Goal: Task Accomplishment & Management: Manage account settings

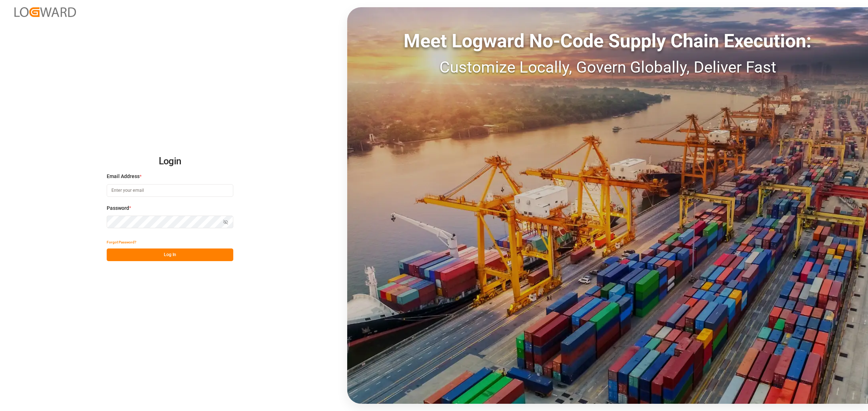
type input "[PERSON_NAME][EMAIL_ADDRESS][PERSON_NAME][DOMAIN_NAME]"
drag, startPoint x: 183, startPoint y: 252, endPoint x: 188, endPoint y: 251, distance: 5.0
click at [184, 252] on button "Log In" at bounding box center [170, 255] width 127 height 13
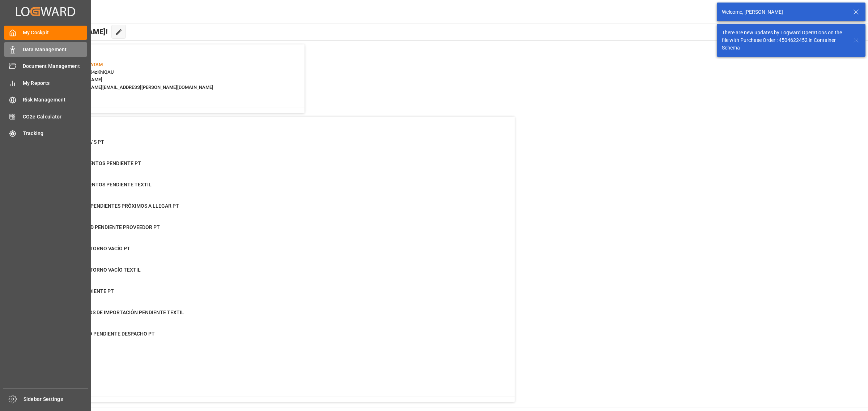
click at [24, 50] on span "Data Management" at bounding box center [55, 50] width 65 height 8
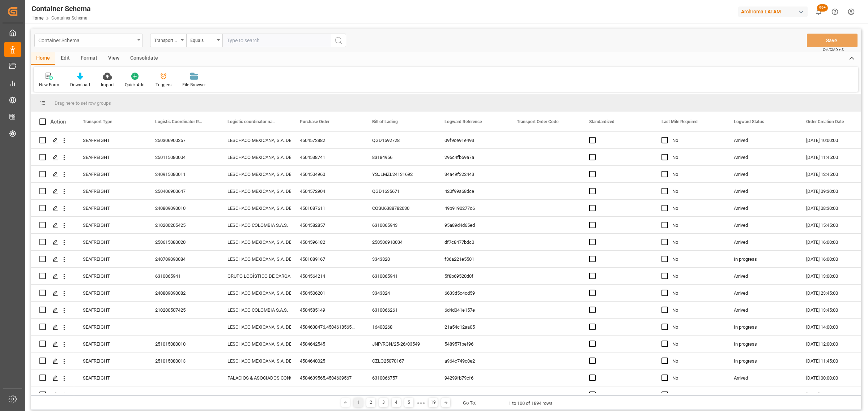
click at [111, 40] on div "Container Schema" at bounding box center [86, 39] width 97 height 9
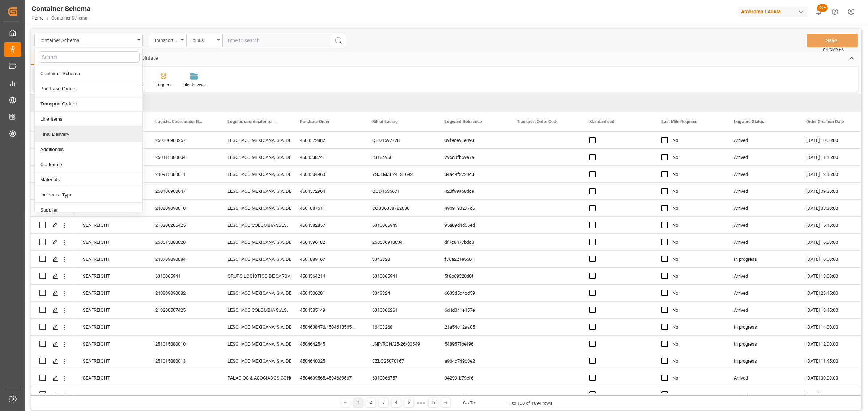
click at [73, 136] on div "Final Delivery" at bounding box center [89, 134] width 108 height 15
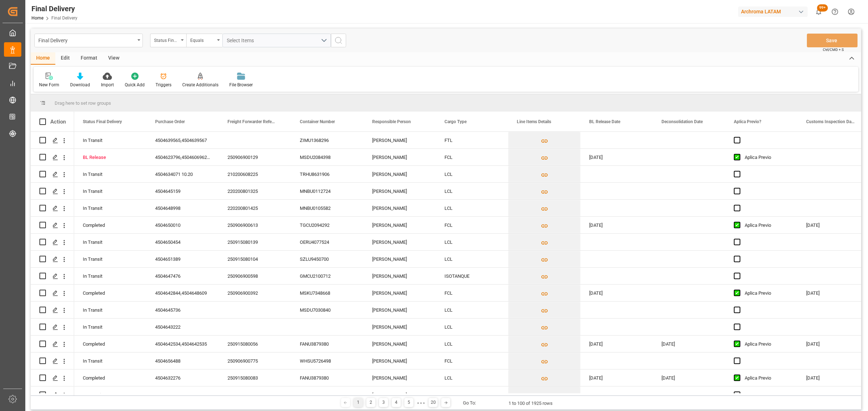
click at [161, 41] on div "Status Final Delivery" at bounding box center [166, 39] width 25 height 8
click at [189, 92] on div "Purchase Order" at bounding box center [204, 88] width 108 height 15
click at [199, 37] on div "Equals" at bounding box center [202, 39] width 25 height 8
click at [235, 93] on div "Fuzzy search" at bounding box center [241, 88] width 108 height 15
click at [242, 44] on input "text" at bounding box center [276, 41] width 108 height 14
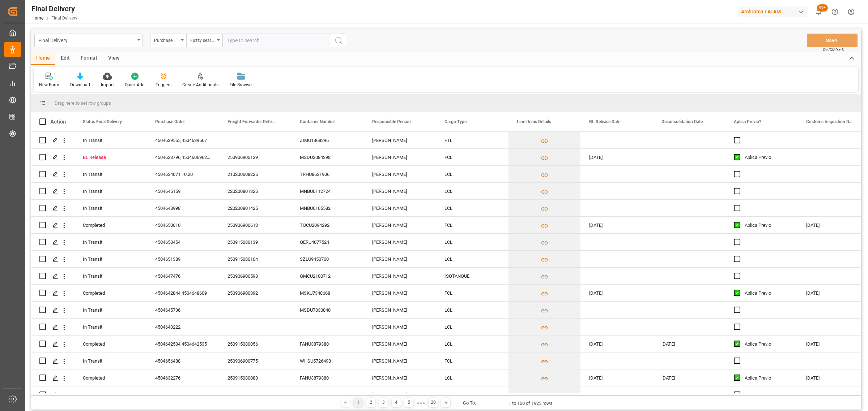
paste input "4504610648"
type input "4504610648"
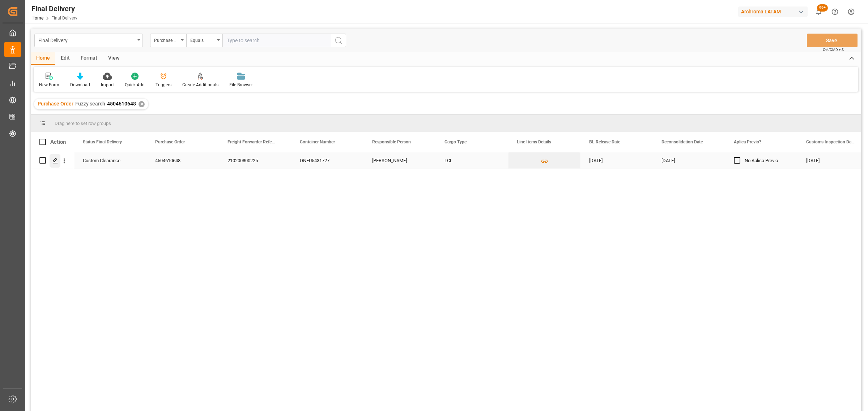
click at [53, 163] on icon "Press SPACE to select this row." at bounding box center [55, 161] width 6 height 6
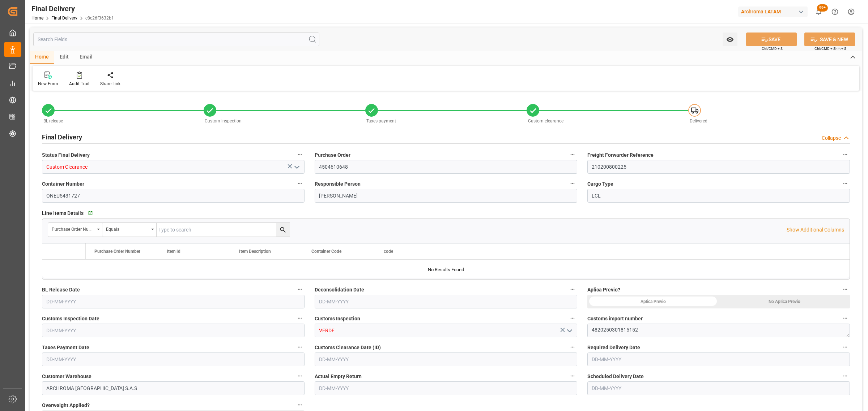
type input "3"
type input "[DATE]"
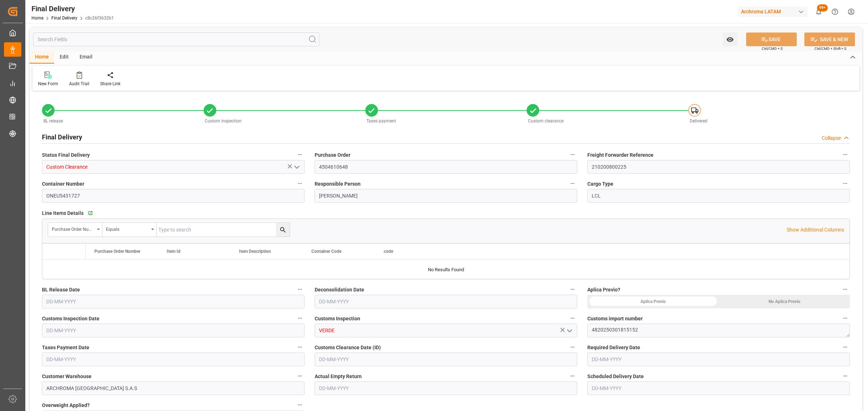
type input "[DATE]"
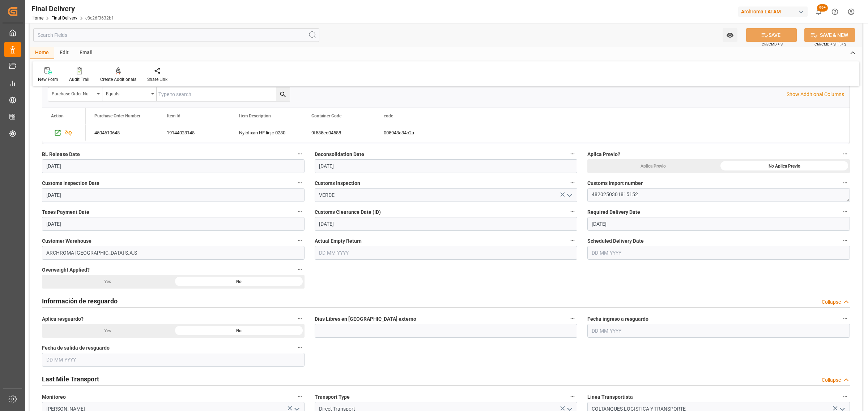
scroll to position [226, 0]
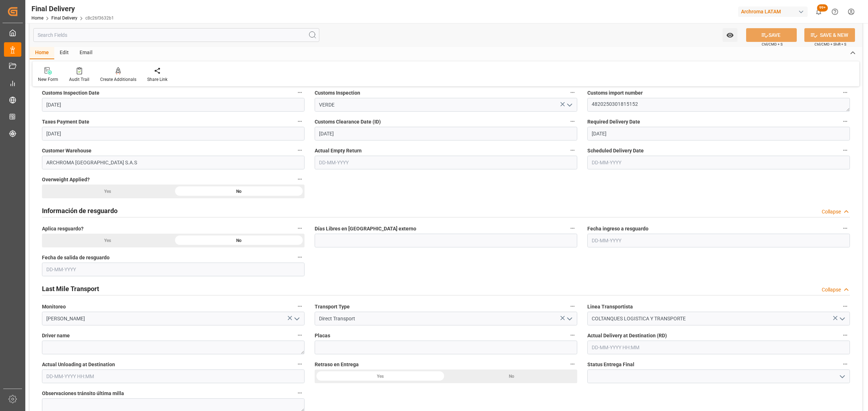
click at [623, 166] on input "text" at bounding box center [718, 163] width 262 height 14
click at [591, 210] on div "1 2 3 4 5 6 7" at bounding box center [639, 207] width 99 height 14
click at [656, 223] on div "12" at bounding box center [653, 221] width 9 height 9
type input "[DATE]"
click at [174, 347] on textarea at bounding box center [173, 348] width 262 height 14
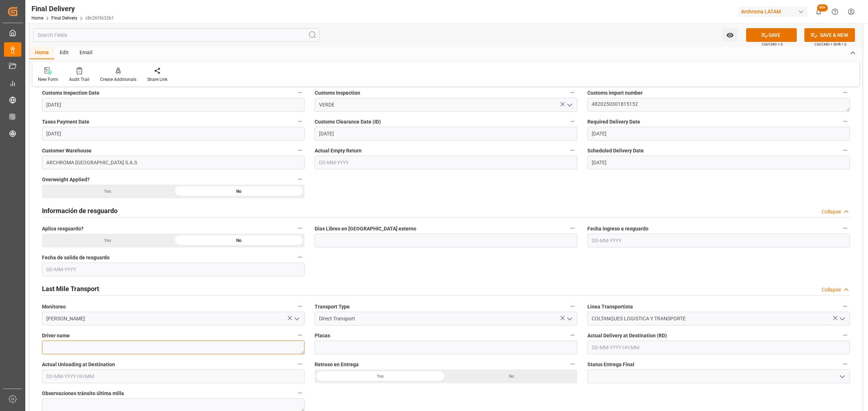
paste textarea "[PERSON_NAME]"
type textarea "[PERSON_NAME]"
click at [339, 347] on input at bounding box center [446, 348] width 262 height 14
paste input "JUY687"
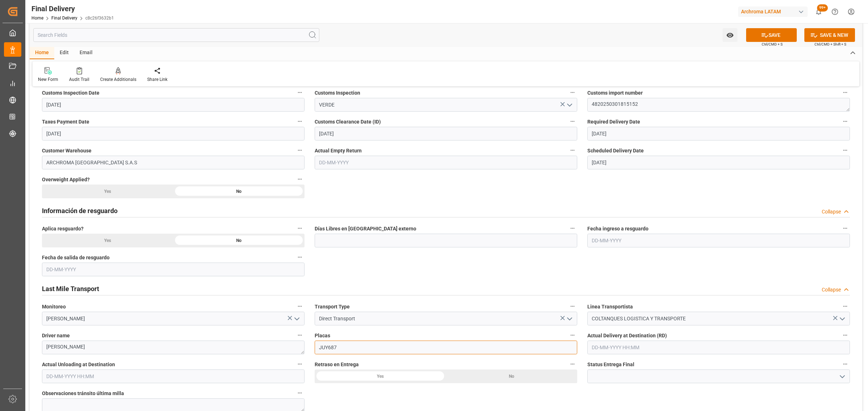
type input "JUY687"
click at [783, 35] on button "SAVE" at bounding box center [771, 35] width 51 height 14
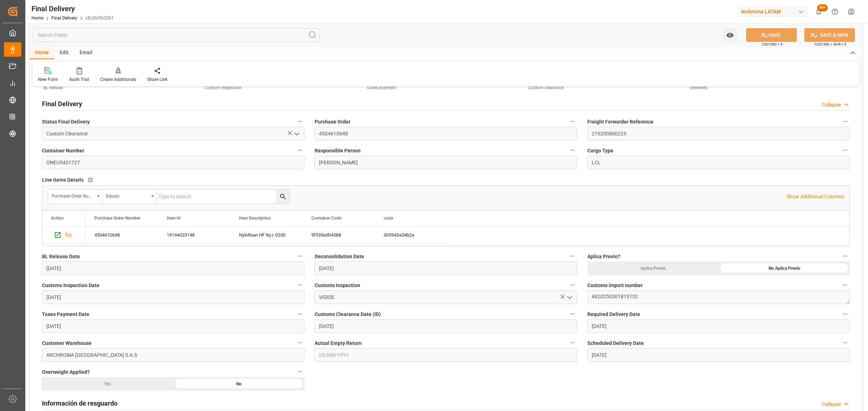
scroll to position [0, 0]
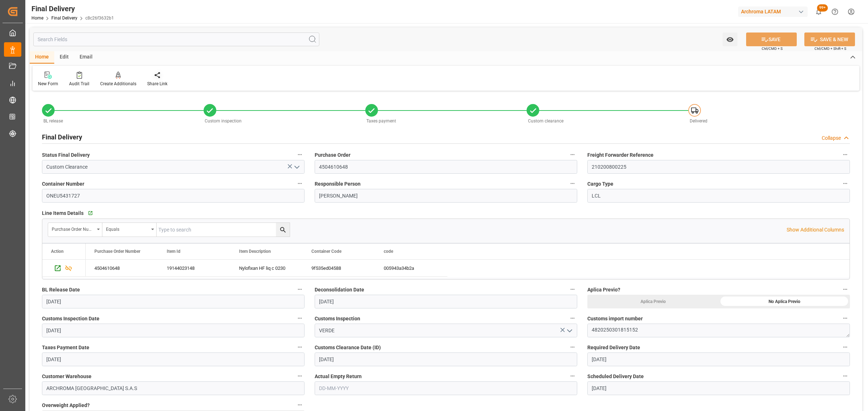
click at [155, 76] on icon at bounding box center [157, 75] width 5 height 6
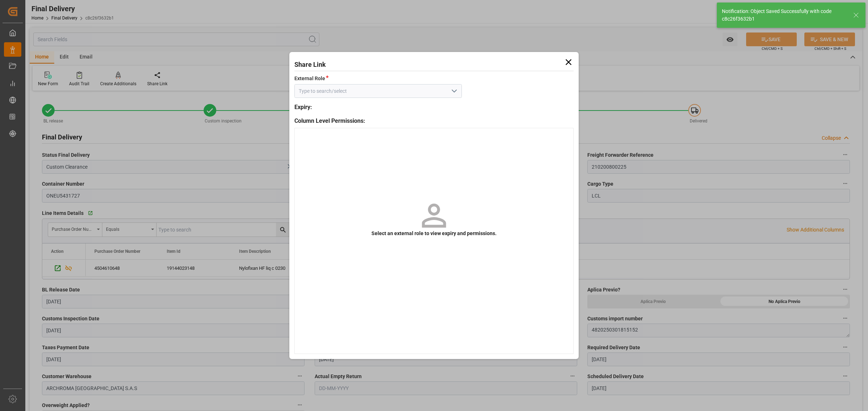
type textarea "[PERSON_NAME]"
type input "In transit to final delivery"
click at [456, 87] on icon "open menu" at bounding box center [454, 91] width 9 height 9
click at [388, 116] on div "External - finalDelivery" at bounding box center [377, 107] width 167 height 17
click at [400, 107] on div "External - finalDelivery" at bounding box center [378, 107] width 167 height 16
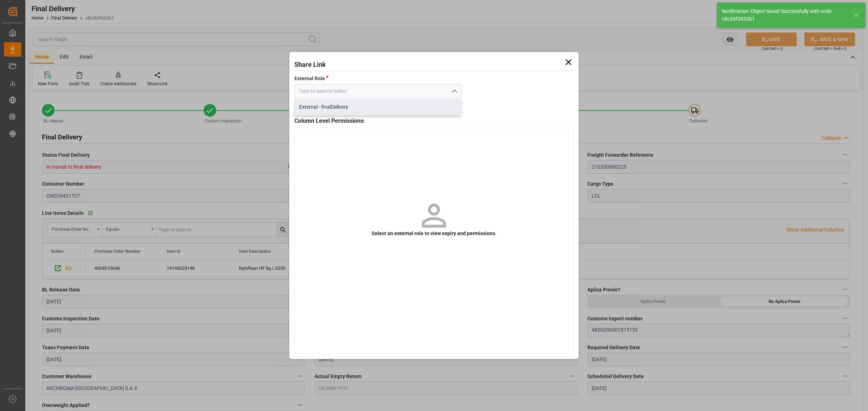
type input "External - finalDelivery"
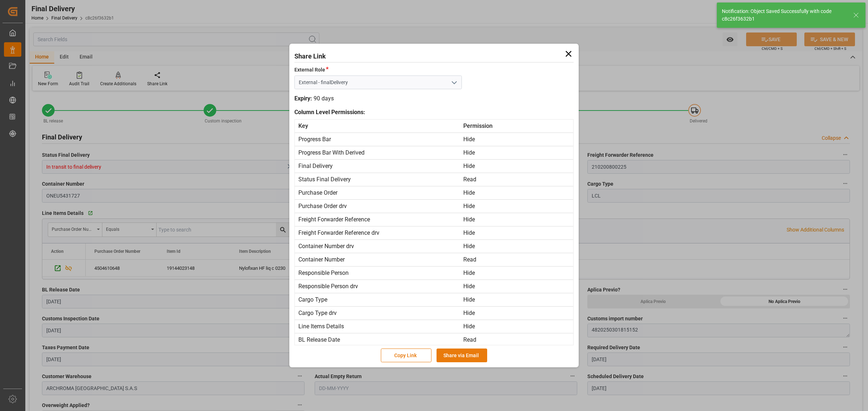
click at [456, 356] on button "Share via Email" at bounding box center [461, 356] width 51 height 14
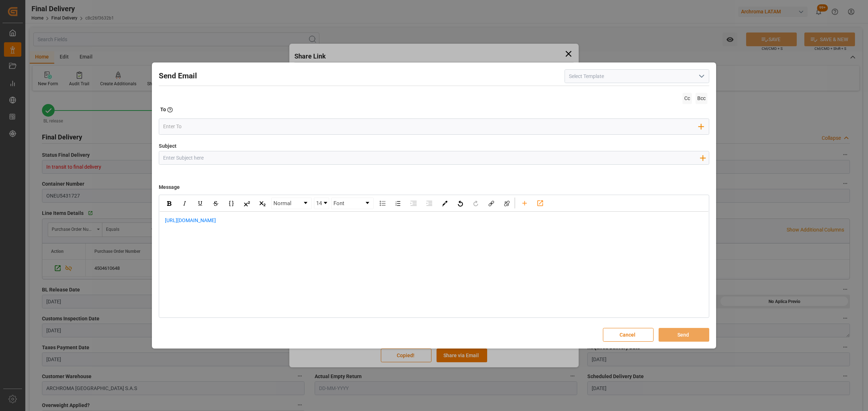
drag, startPoint x: 280, startPoint y: 158, endPoint x: 272, endPoint y: 156, distance: 9.0
click at [280, 158] on input "Subject" at bounding box center [431, 157] width 544 height 13
click at [344, 154] on input "Subject" at bounding box center [431, 157] width 544 height 13
paste input "PO 4504610648// TE//LEVANTE//SPICE INDUSTRIA QUIMICA//ARCHROMA [GEOGRAPHIC_DATA…"
drag, startPoint x: 234, startPoint y: 157, endPoint x: 215, endPoint y: 158, distance: 19.2
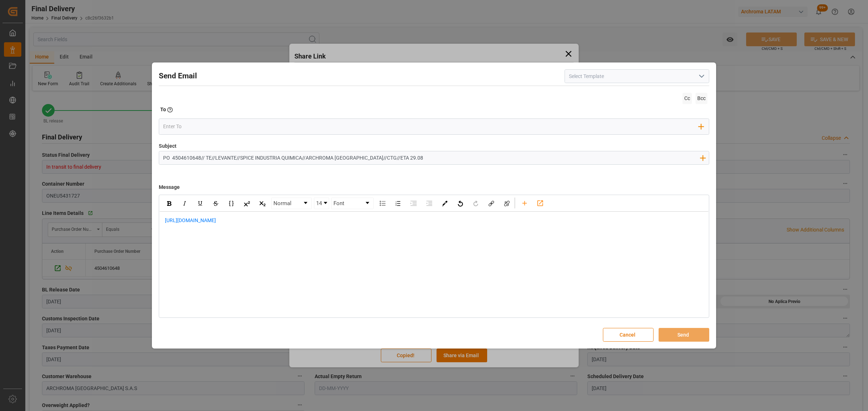
click at [215, 158] on input "PO 4504610648// TE//LEVANTE//SPICE INDUSTRIA QUIMICA//ARCHROMA [GEOGRAPHIC_DATA…" at bounding box center [431, 157] width 544 height 13
type input "PO 4504610648// TE//LOGWARD STATUS//SPICE INDUSTRIA QUIMICA//ARCHROMA [GEOGRAPH…"
click at [163, 219] on div "[URL][DOMAIN_NAME]" at bounding box center [433, 224] width 549 height 25
click at [218, 221] on div "rdw-editor" at bounding box center [434, 221] width 538 height 8
click at [286, 261] on div "[URL][DOMAIN_NAME]" at bounding box center [434, 262] width 538 height 15
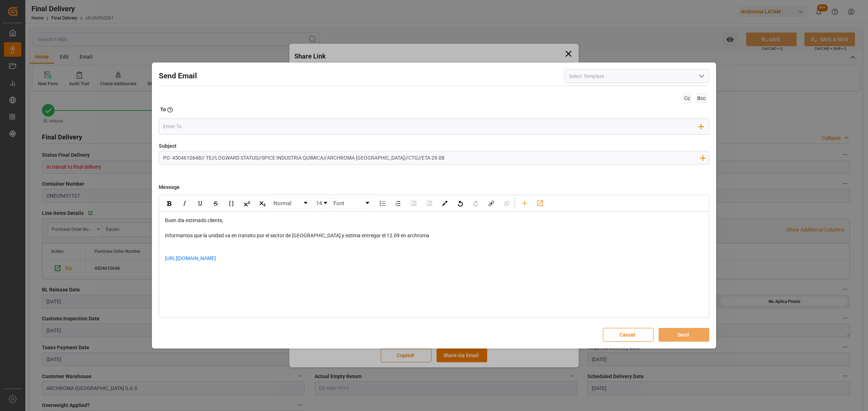
click at [209, 273] on div "rdw-editor" at bounding box center [434, 277] width 538 height 15
click at [187, 251] on div "rdw-editor" at bounding box center [434, 251] width 538 height 8
click at [192, 132] on div "Add Field to To" at bounding box center [434, 127] width 550 height 16
click at [192, 129] on input "email" at bounding box center [431, 126] width 536 height 11
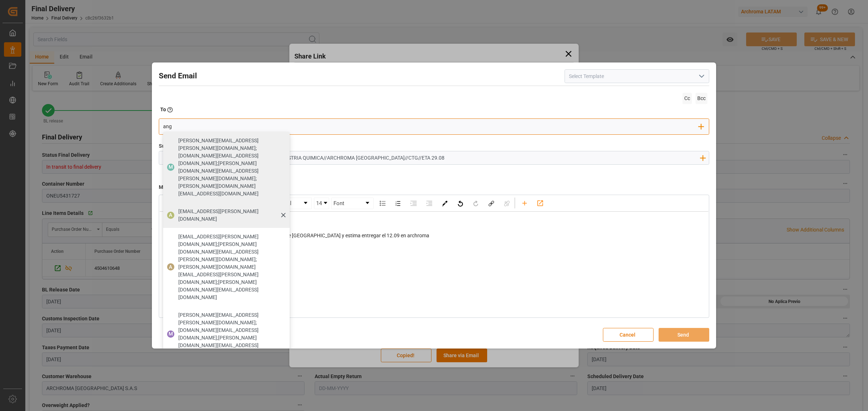
type input "ang"
click at [192, 208] on span "[EMAIL_ADDRESS][PERSON_NAME][DOMAIN_NAME]" at bounding box center [231, 215] width 106 height 15
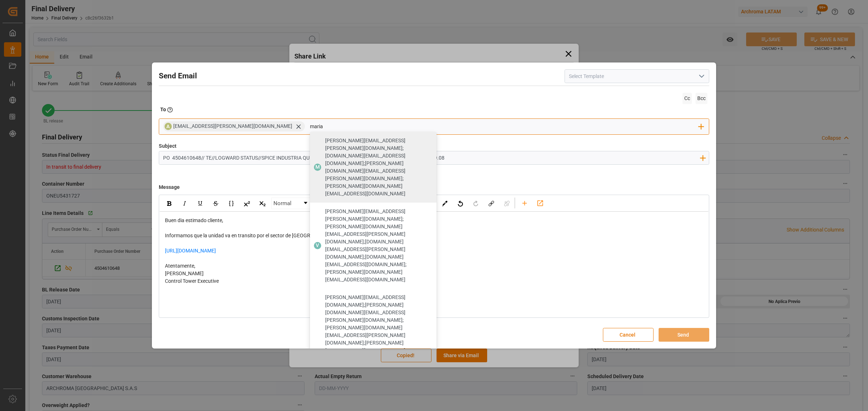
type input "maria"
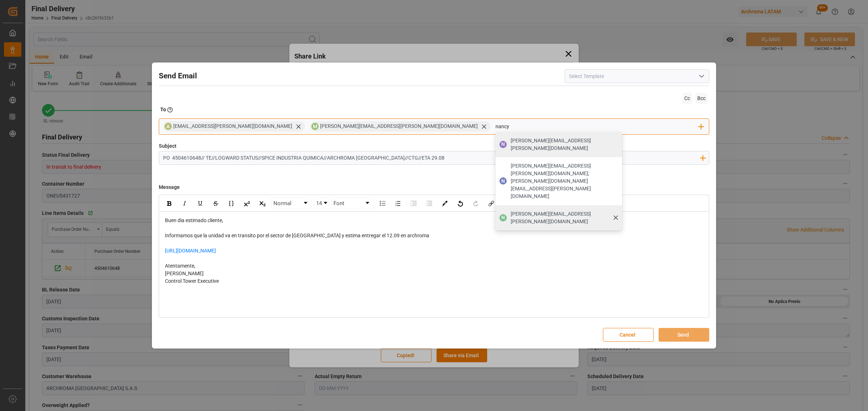
type input "nancy"
click at [508, 208] on div "[PERSON_NAME][EMAIL_ADDRESS][PERSON_NAME][DOMAIN_NAME]" at bounding box center [563, 218] width 111 height 20
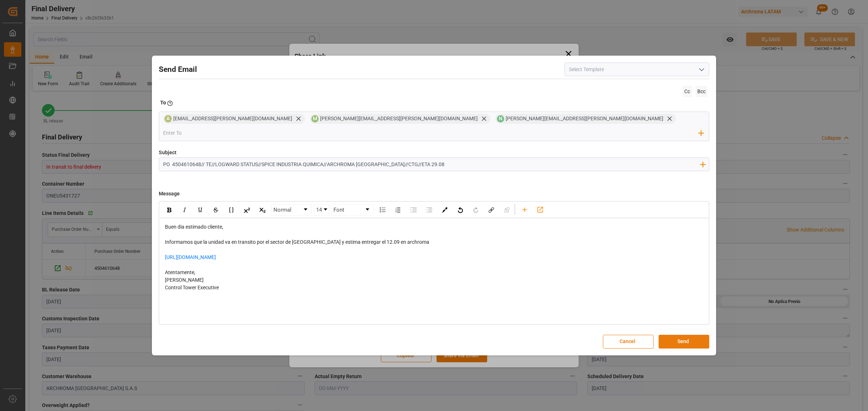
click at [684, 337] on button "Send" at bounding box center [683, 342] width 51 height 14
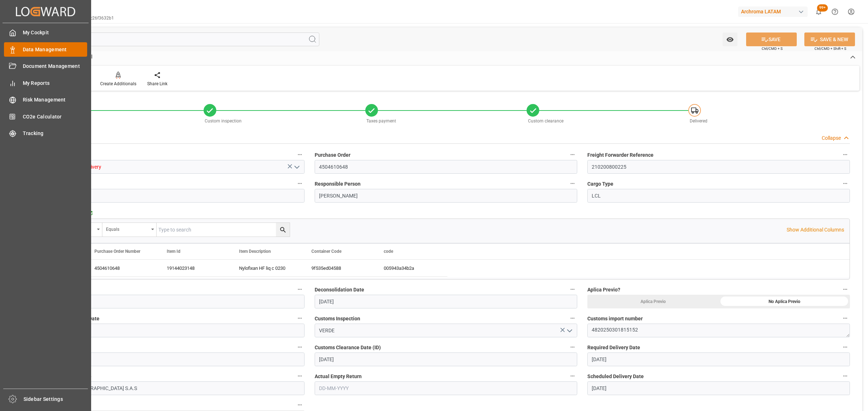
click at [18, 51] on div "Data Management Data Management" at bounding box center [45, 49] width 83 height 14
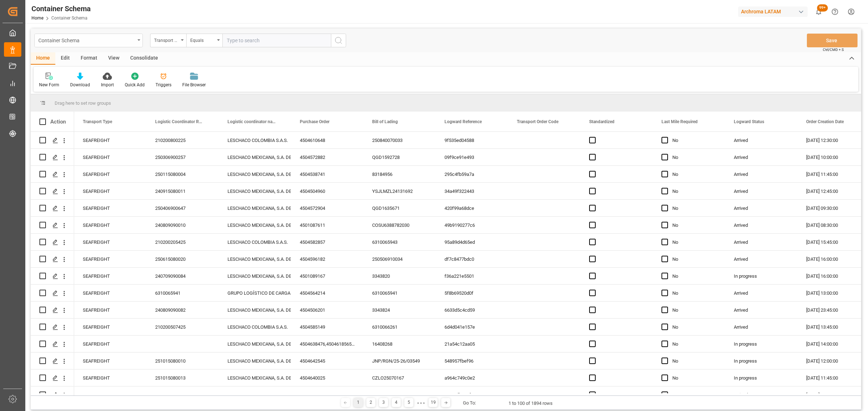
click at [141, 40] on div "Container Schema" at bounding box center [88, 41] width 108 height 14
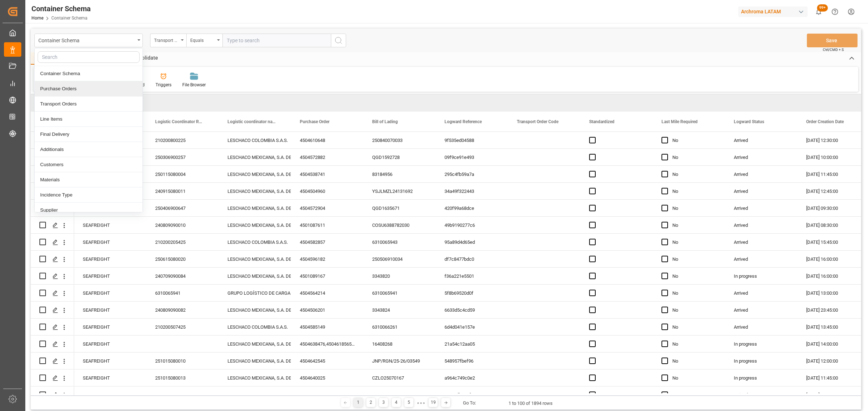
click at [73, 90] on div "Purchase Orders" at bounding box center [89, 88] width 108 height 15
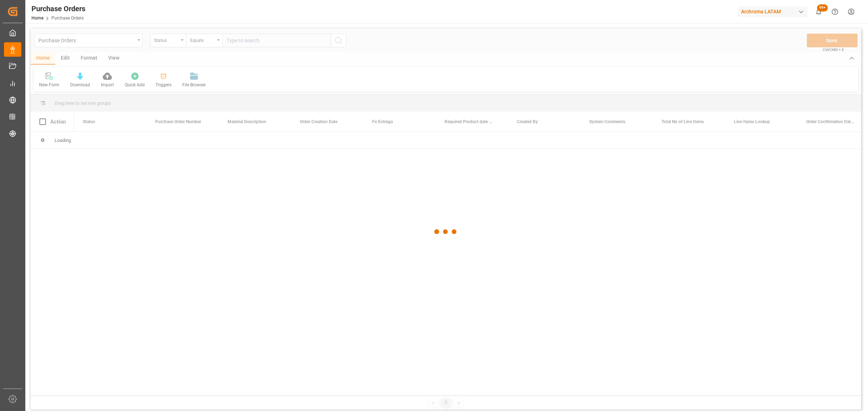
click at [165, 42] on div at bounding box center [446, 232] width 830 height 407
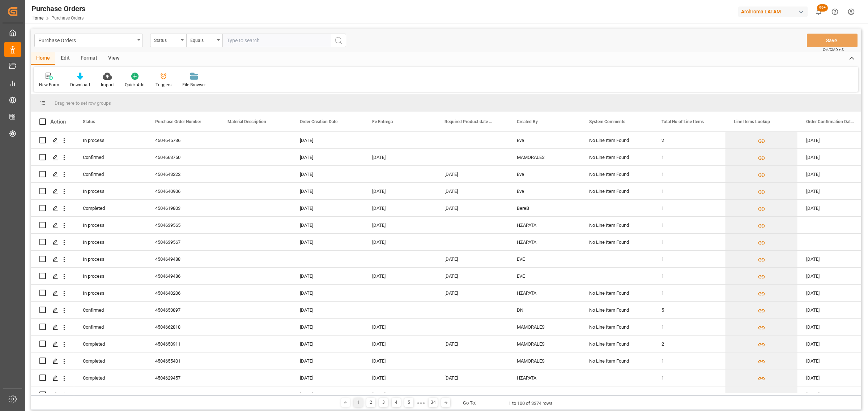
click at [165, 42] on div "Status" at bounding box center [166, 39] width 25 height 8
click at [176, 91] on div "Purchase Order Number" at bounding box center [204, 88] width 108 height 15
click at [201, 40] on div "Equals" at bounding box center [202, 39] width 25 height 8
click at [215, 87] on div "Fuzzy search" at bounding box center [241, 88] width 108 height 15
click at [260, 41] on input "text" at bounding box center [276, 41] width 108 height 14
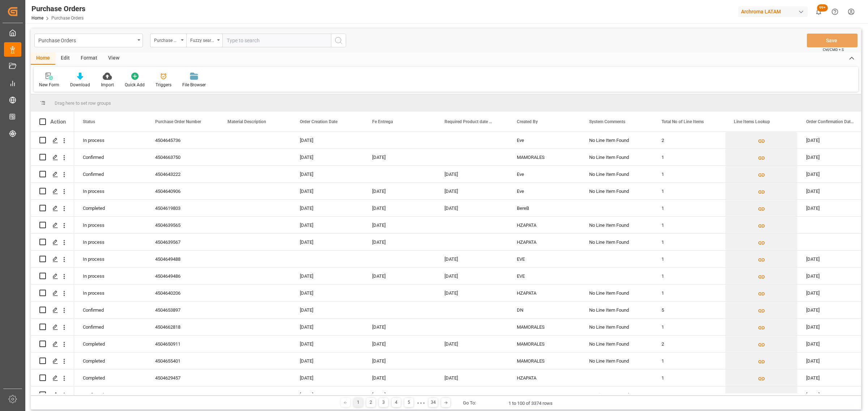
paste input "4504634071"
type input "4504634071"
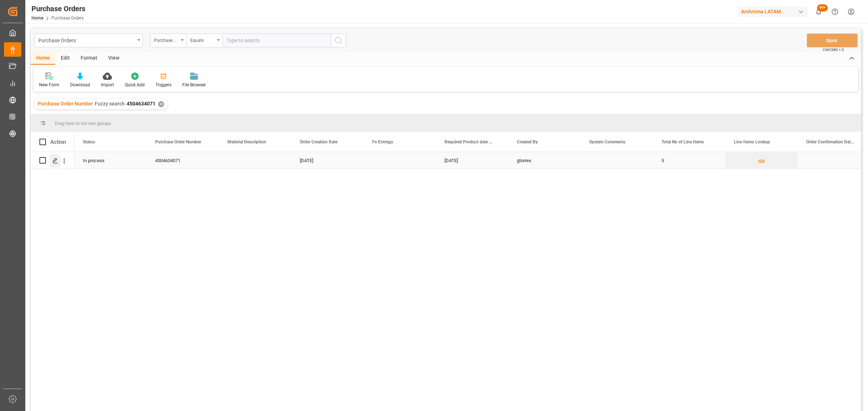
click at [55, 163] on icon "Press SPACE to select this row." at bounding box center [55, 161] width 6 height 6
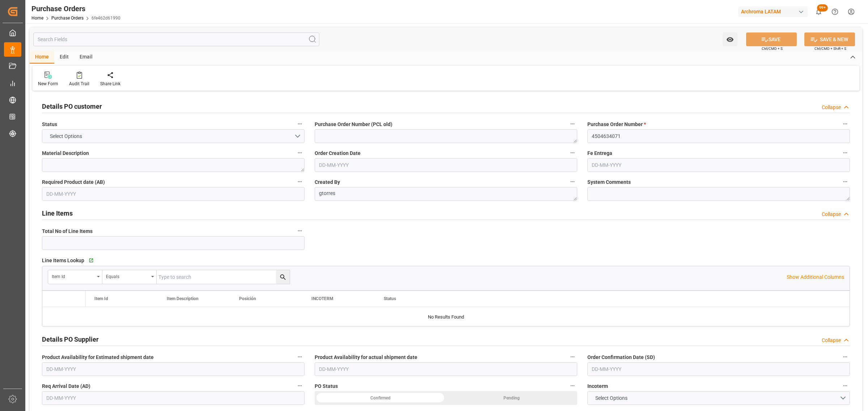
type input "5"
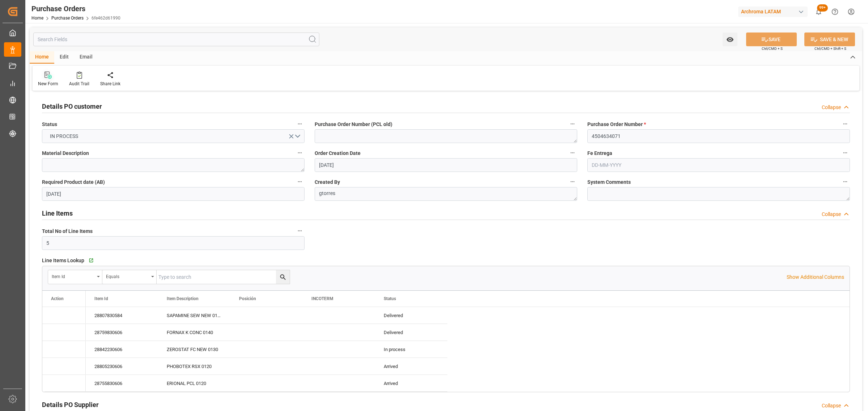
type input "[DATE]"
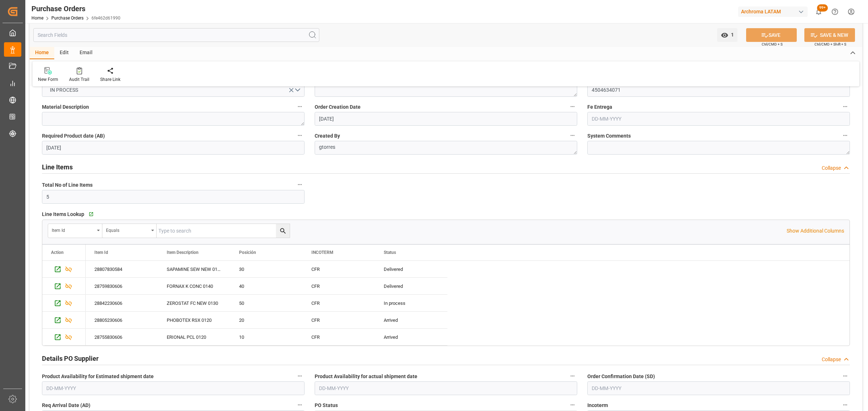
scroll to position [90, 0]
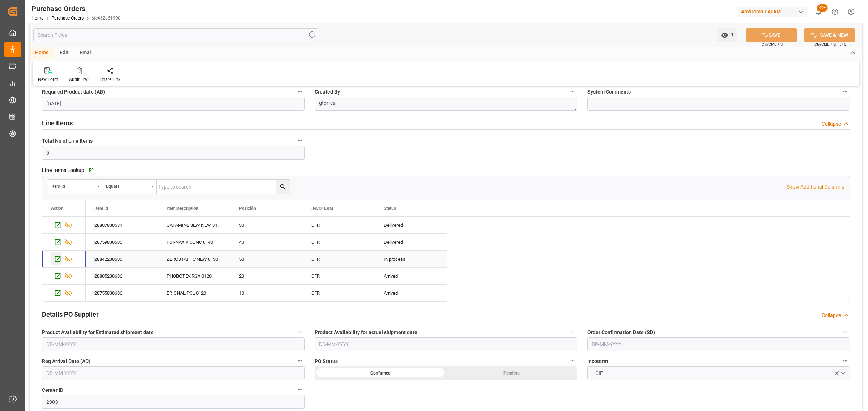
click at [61, 260] on icon "Press SPACE to select this row." at bounding box center [58, 260] width 8 height 8
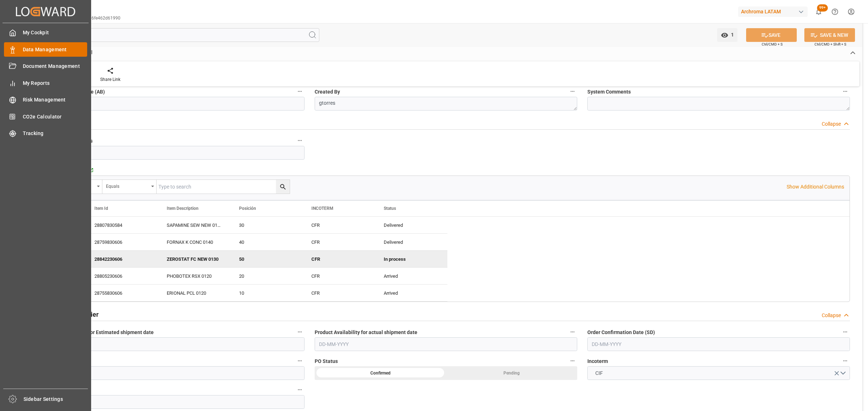
click at [24, 47] on span "Data Management" at bounding box center [55, 50] width 65 height 8
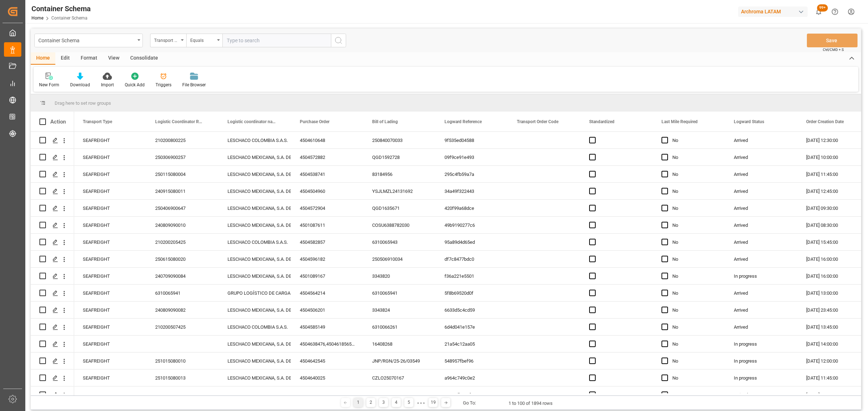
click at [181, 44] on div "Transport Type" at bounding box center [168, 41] width 36 height 14
click at [178, 116] on div "Purchase Order" at bounding box center [204, 119] width 108 height 15
drag, startPoint x: 204, startPoint y: 39, endPoint x: 219, endPoint y: 46, distance: 16.0
click at [204, 39] on div "Equals" at bounding box center [202, 39] width 25 height 8
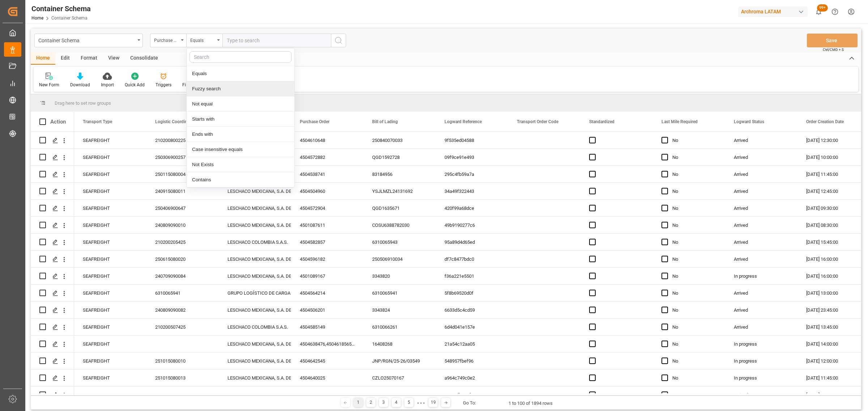
click at [219, 84] on div "Fuzzy search" at bounding box center [241, 88] width 108 height 15
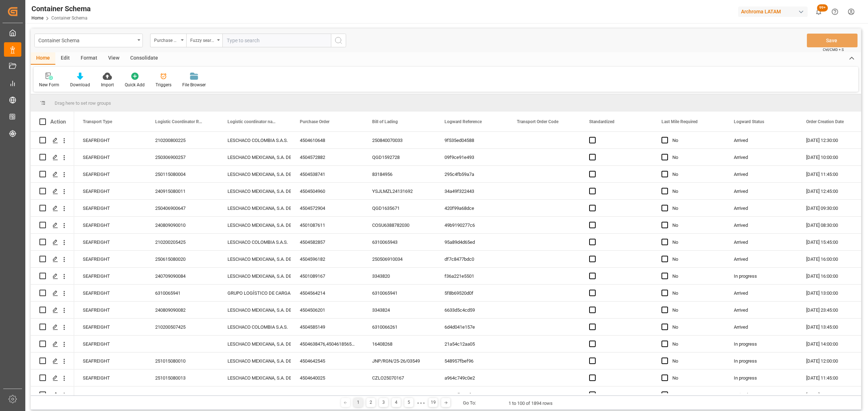
click at [261, 38] on input "text" at bounding box center [276, 41] width 108 height 14
paste input "4504634071"
type input "4504634071"
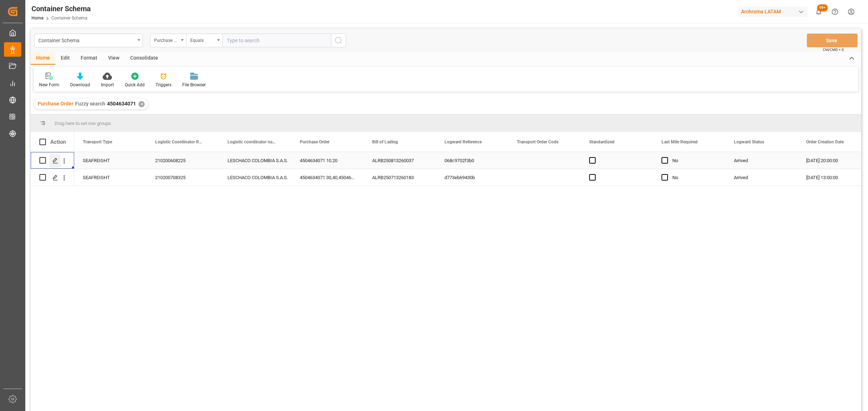
click at [57, 157] on div "Press SPACE to select this row." at bounding box center [55, 160] width 11 height 13
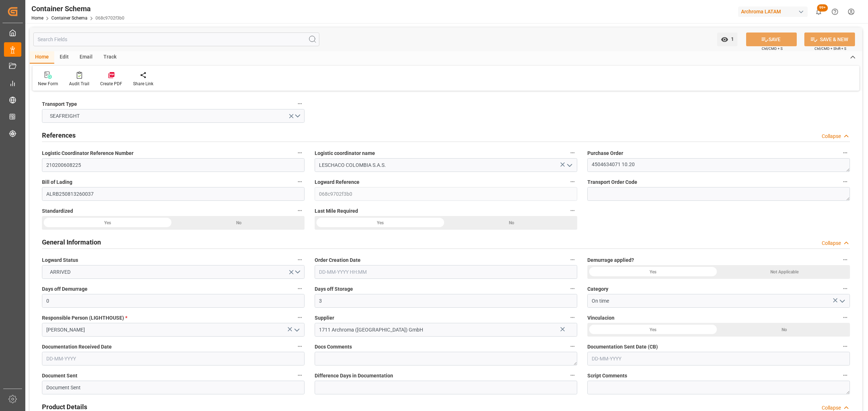
type input "0"
type input "3"
type input "2"
type input "17"
type input "2040"
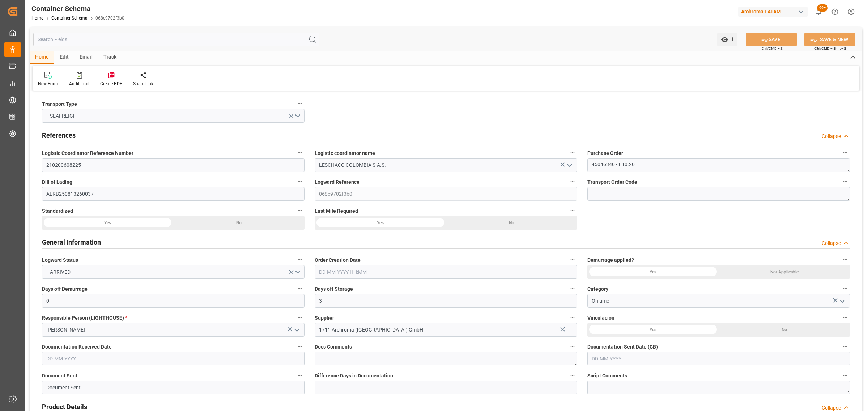
type input "2137.92"
type input "MSC"
type input "Mediterranean Shipping Company"
type input "DEBRV"
type input "COCTG"
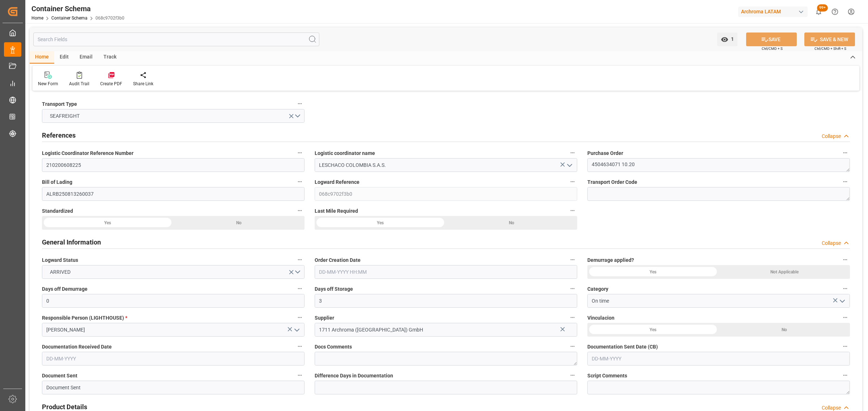
type input "COCTG"
type input "9251705"
type input "9227338"
type input "[DATE] 20:00"
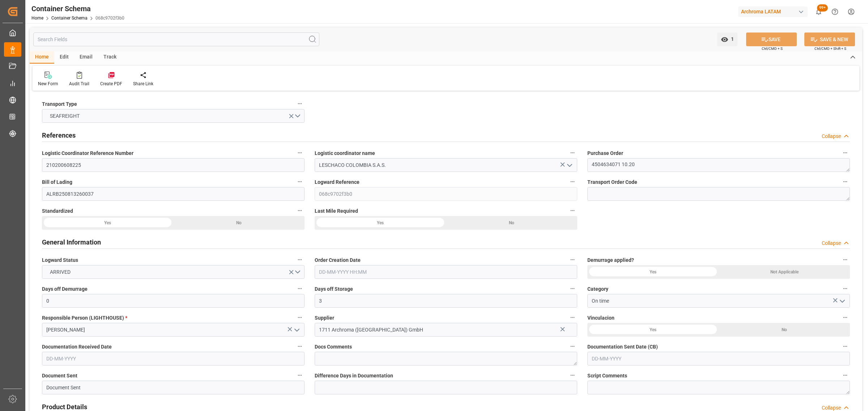
type input "[DATE]"
type input "[DATE] 00:00"
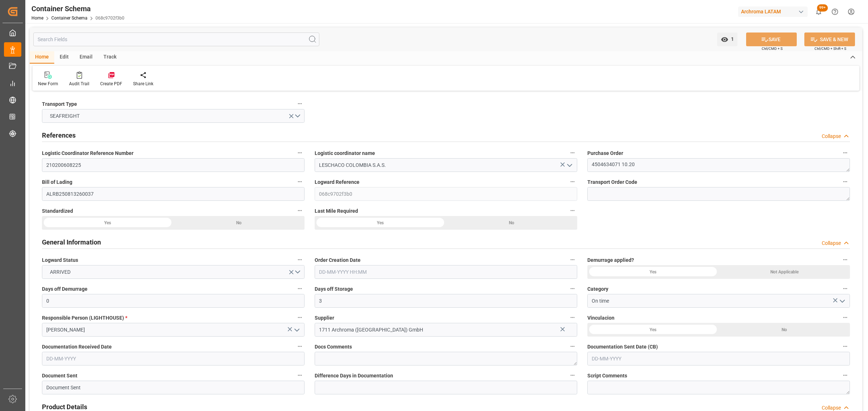
type input "[DATE] 00:00"
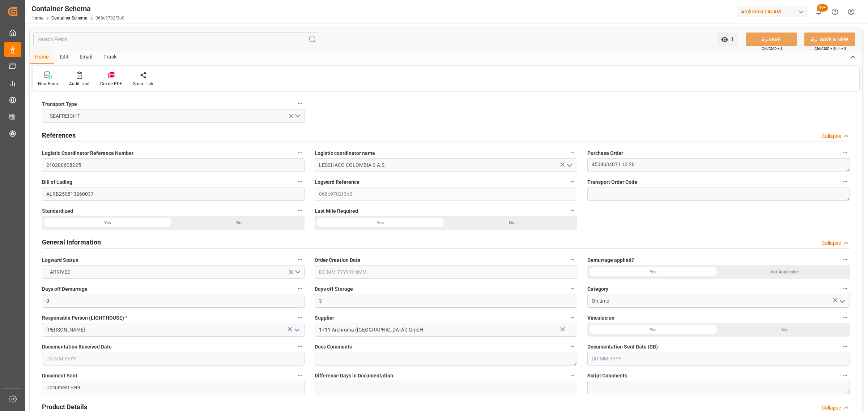
type input "[DATE] 00:00"
click at [103, 60] on div "Track" at bounding box center [110, 57] width 24 height 12
click at [50, 79] on div "Tracking" at bounding box center [47, 79] width 28 height 16
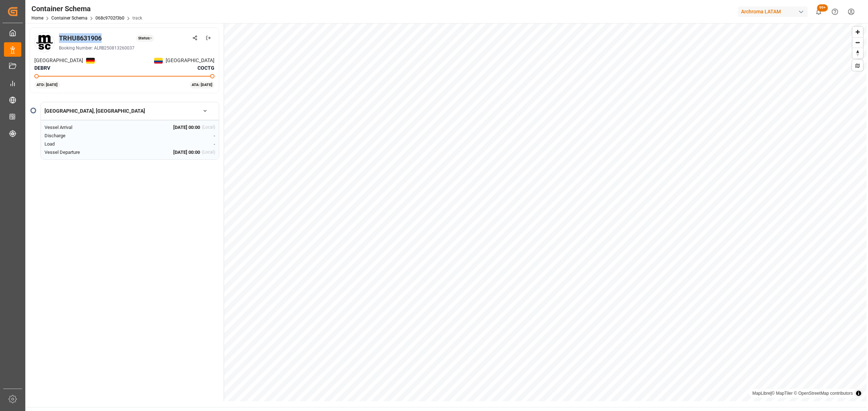
drag, startPoint x: 104, startPoint y: 39, endPoint x: 60, endPoint y: 37, distance: 44.2
click at [60, 37] on div "TRHU8631906 Status: -" at bounding box center [136, 38] width 155 height 10
copy div "TRHU8631906"
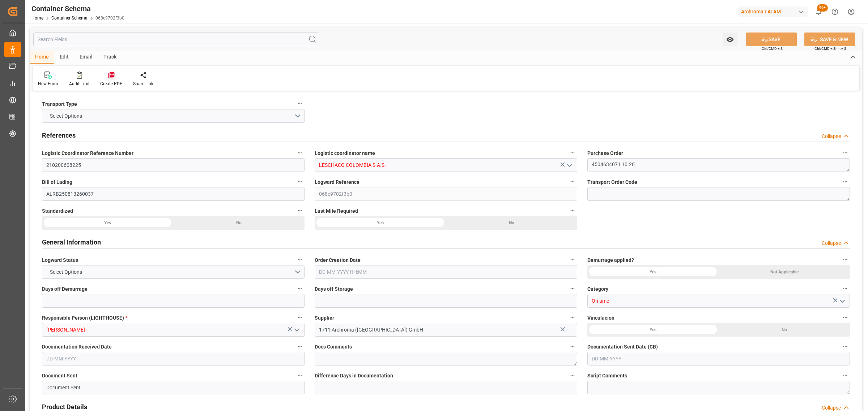
type input "0"
type input "3"
type input "2"
type input "17"
type input "2040"
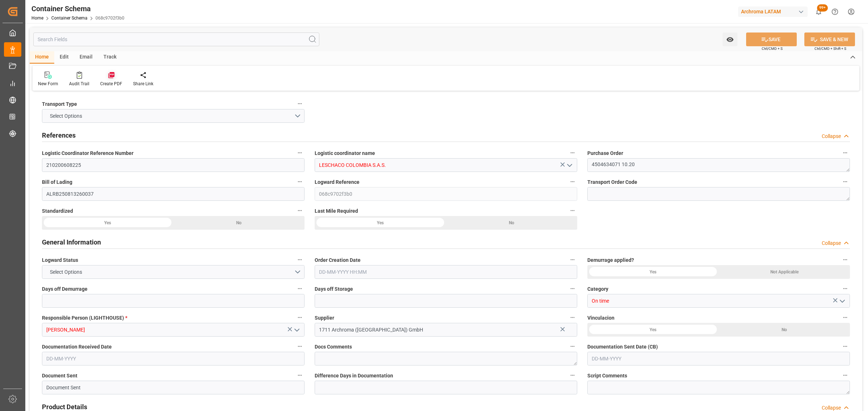
type input "2137.92"
type input "MSC"
type input "Mediterranean Shipping Company"
type input "DEBRV"
type input "COCTG"
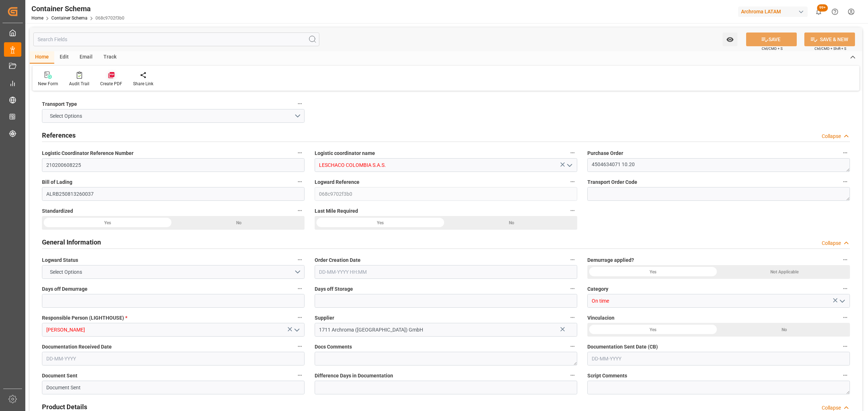
type input "COCTG"
type input "9251705"
type input "9227338"
type input "[DATE] 20:00"
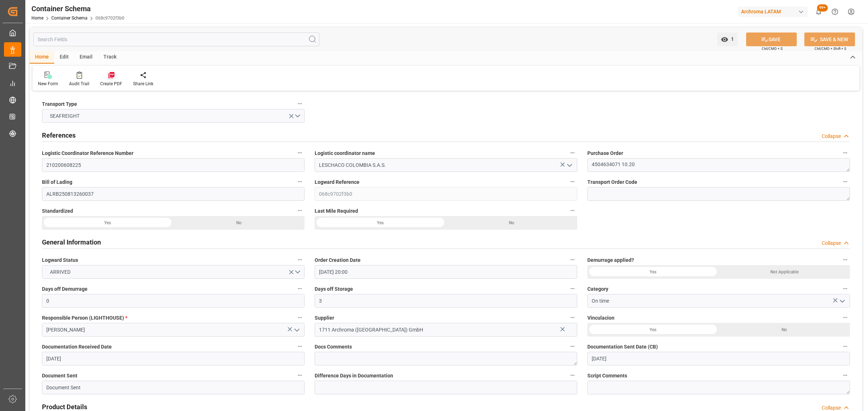
type input "[DATE]"
type input "[DATE] 00:00"
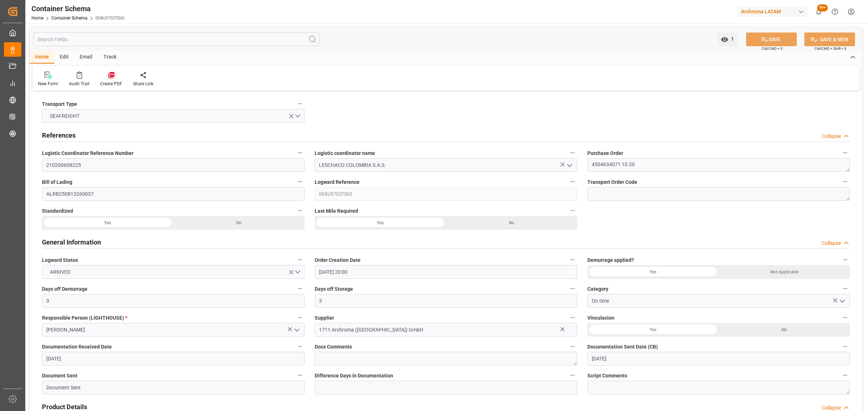
type input "[DATE] 00:00"
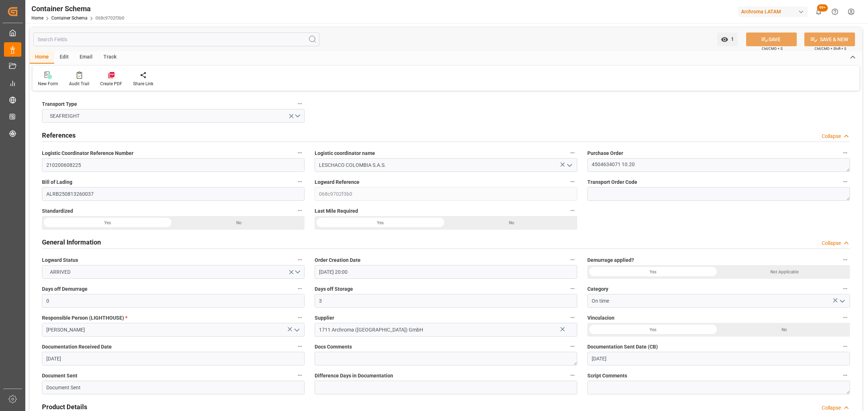
type input "[DATE] 00:00"
click at [80, 56] on div "Email" at bounding box center [86, 57] width 24 height 12
click at [47, 77] on icon at bounding box center [49, 76] width 10 height 5
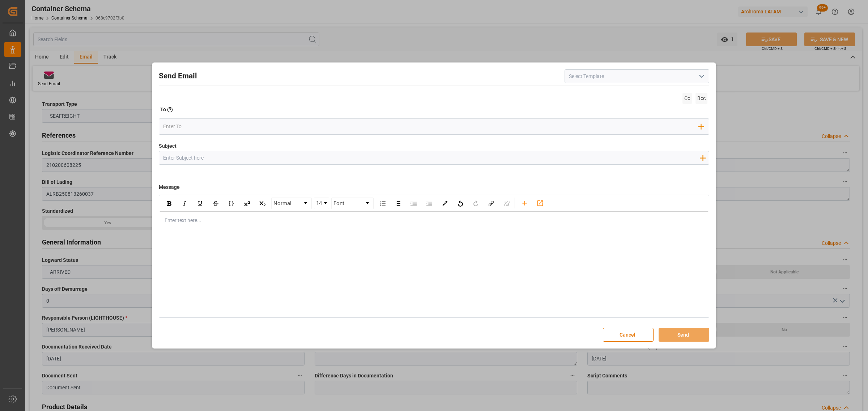
click at [701, 77] on polyline "open menu" at bounding box center [701, 76] width 4 height 2
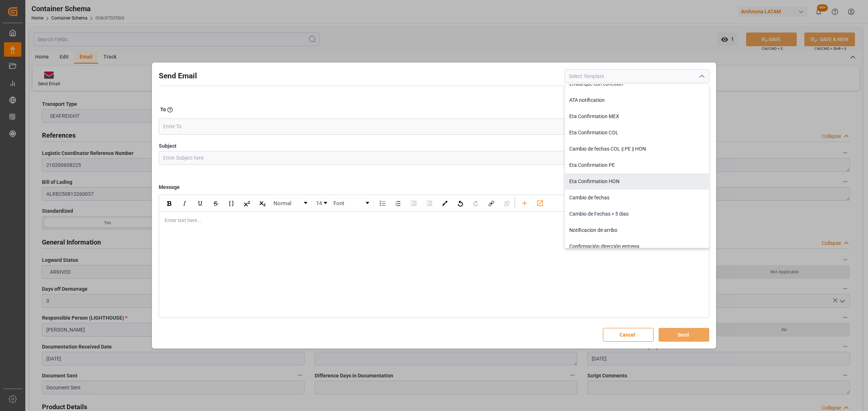
scroll to position [90, 0]
click at [614, 226] on div "Notificacion de arribo" at bounding box center [637, 230] width 144 height 16
type input "Notificacion de arribo"
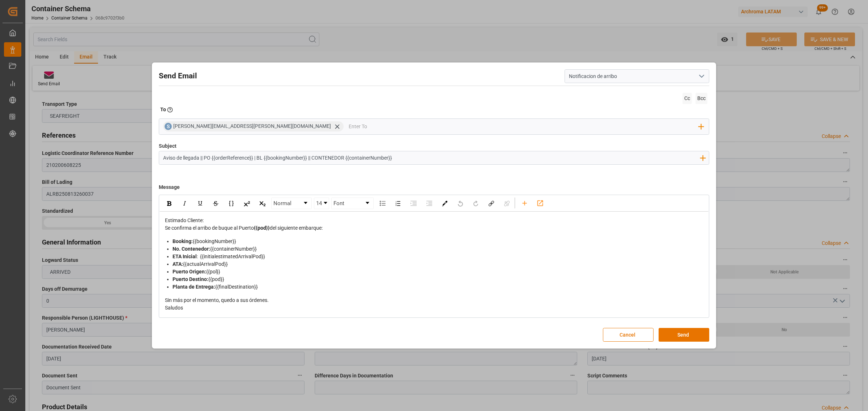
drag, startPoint x: 254, startPoint y: 159, endPoint x: 212, endPoint y: 158, distance: 42.3
click at [212, 158] on input "Aviso de llegada || PO {{orderReference}} | BL {{bookingNumber}} || CONTENEDOR …" at bounding box center [431, 157] width 544 height 13
paste input "4504634071 10,20"
type input "Aviso de llegada || PO 4504634071 10,20 | BL {{bookingNumber}} || CONTENEDOR {{…"
click at [228, 218] on div "Estimado Cliente:" at bounding box center [434, 221] width 538 height 8
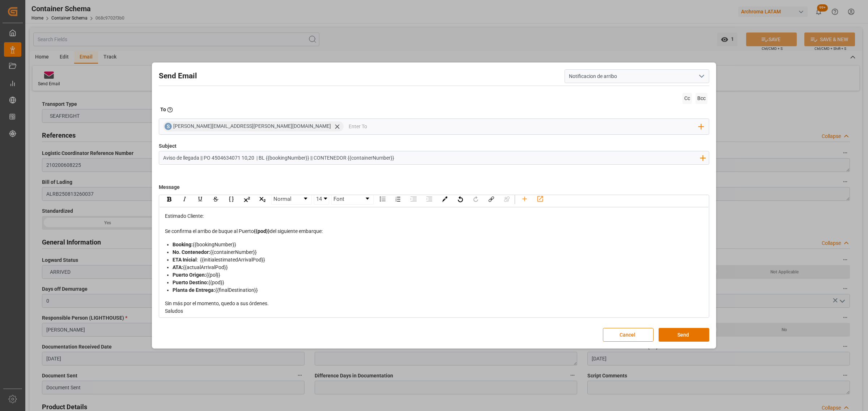
scroll to position [7, 0]
drag, startPoint x: 286, startPoint y: 303, endPoint x: 167, endPoint y: 303, distance: 119.3
click at [167, 303] on div "Sin más por el momento, quedo a sus órdenes." at bounding box center [434, 301] width 538 height 8
click at [349, 125] on input "email" at bounding box center [524, 126] width 350 height 11
click at [335, 126] on icon at bounding box center [337, 126] width 4 height 4
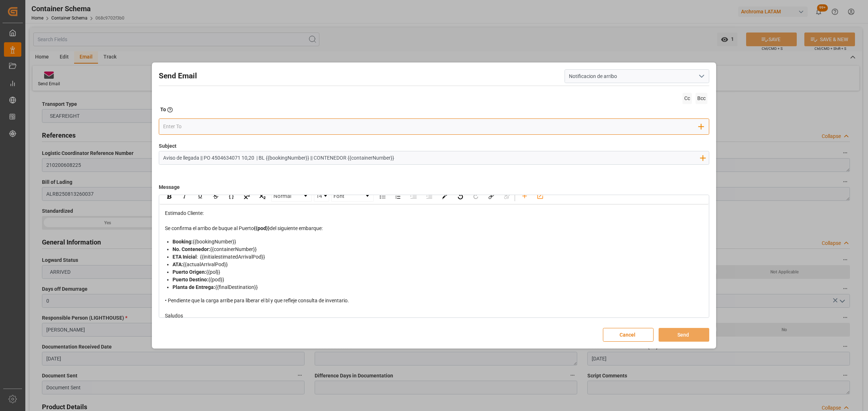
click at [243, 125] on input "email" at bounding box center [431, 126] width 536 height 11
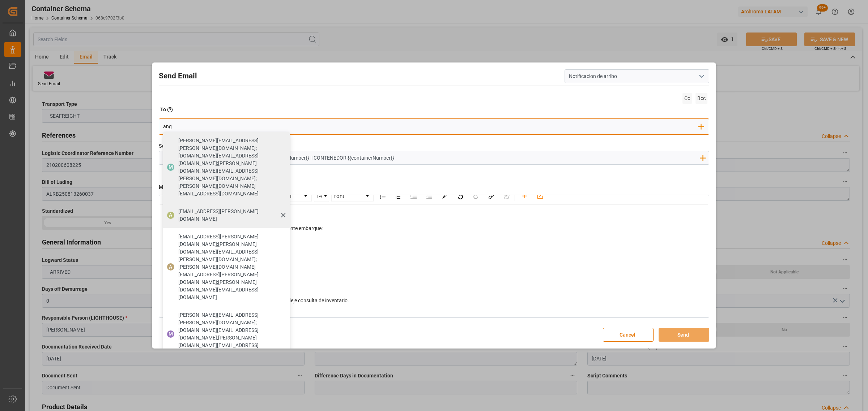
type input "ang"
click at [184, 208] on span "[EMAIL_ADDRESS][PERSON_NAME][DOMAIN_NAME]" at bounding box center [231, 215] width 106 height 15
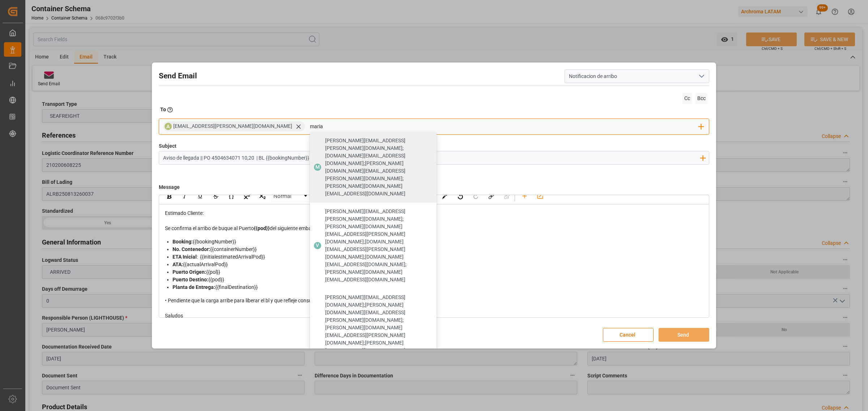
type input "maria"
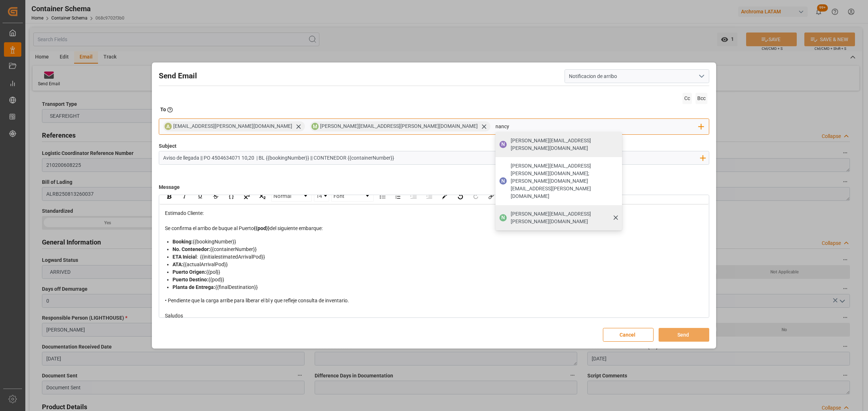
type input "nancy"
click at [510, 210] on span "[PERSON_NAME][EMAIL_ADDRESS][PERSON_NAME][DOMAIN_NAME]" at bounding box center [563, 217] width 106 height 15
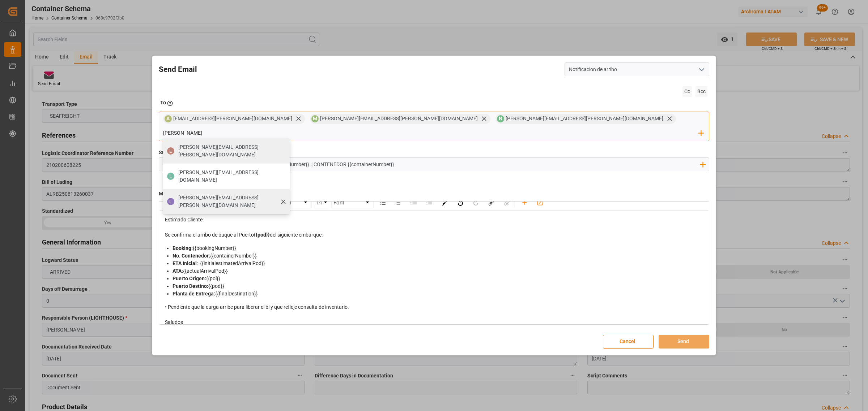
type input "[PERSON_NAME]"
click at [285, 194] on span "[PERSON_NAME][EMAIL_ADDRESS][PERSON_NAME][DOMAIN_NAME]" at bounding box center [231, 201] width 106 height 15
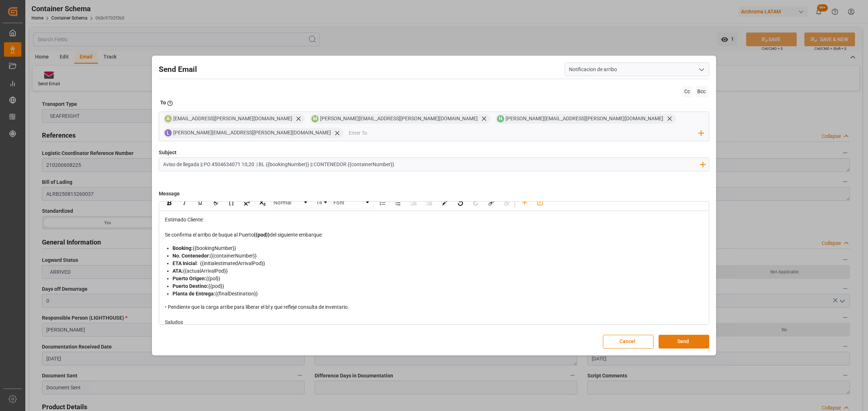
click at [684, 335] on button "Send" at bounding box center [683, 342] width 51 height 14
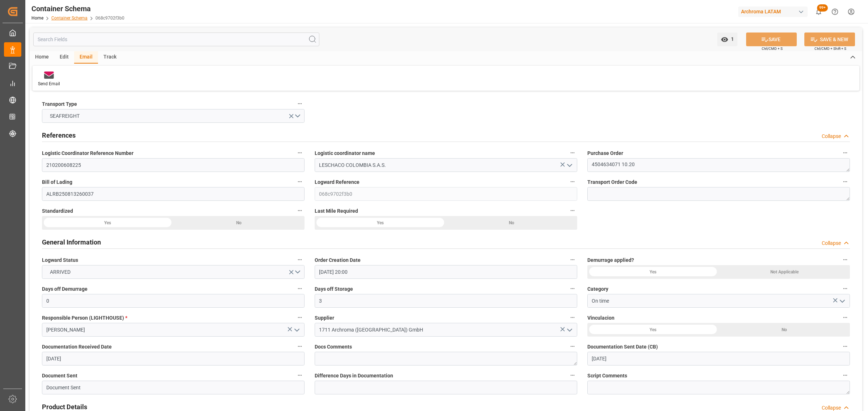
click at [82, 18] on link "Container Schema" at bounding box center [69, 18] width 36 height 5
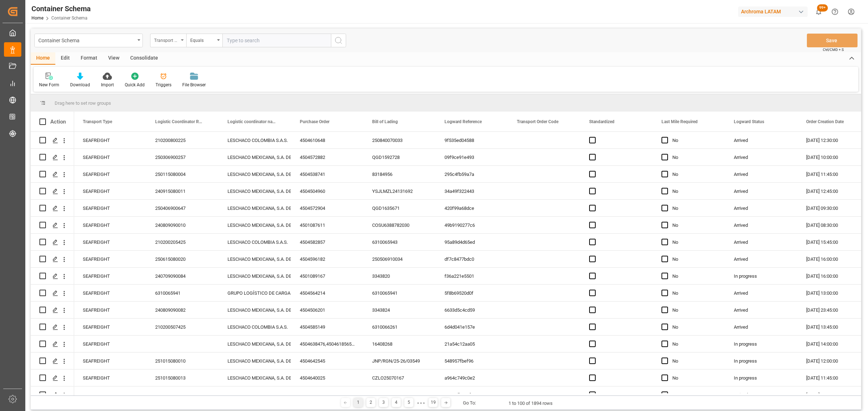
click at [168, 42] on div "Transport Type" at bounding box center [166, 39] width 25 height 8
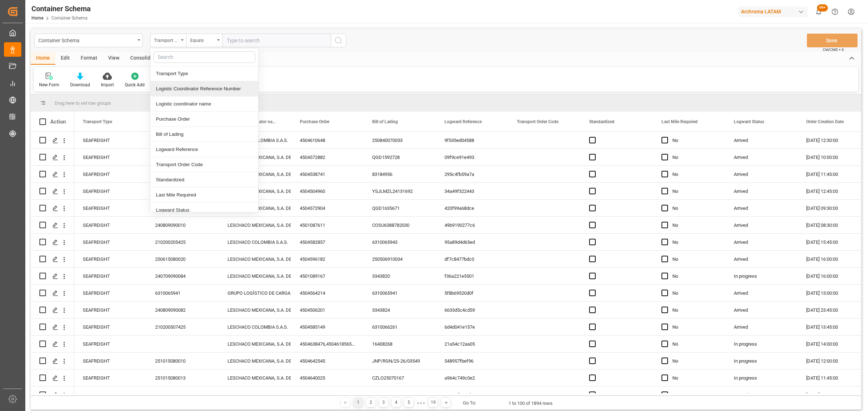
click at [199, 92] on div "Logistic Coordinator Reference Number" at bounding box center [204, 88] width 108 height 15
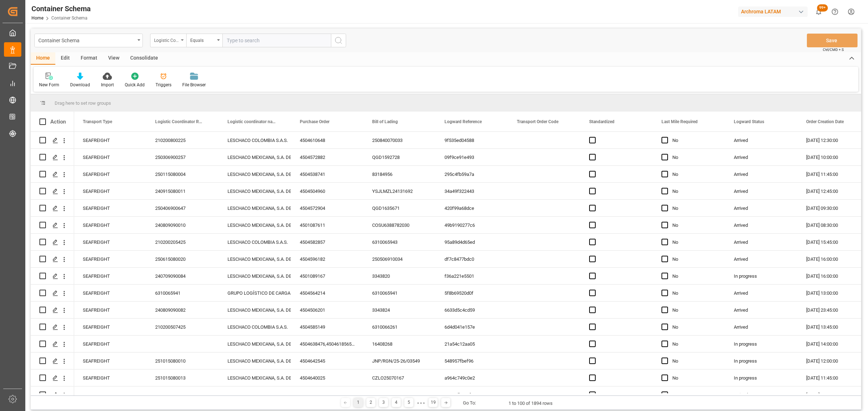
click at [158, 40] on div "Logistic Coordinator Reference Number" at bounding box center [166, 39] width 25 height 8
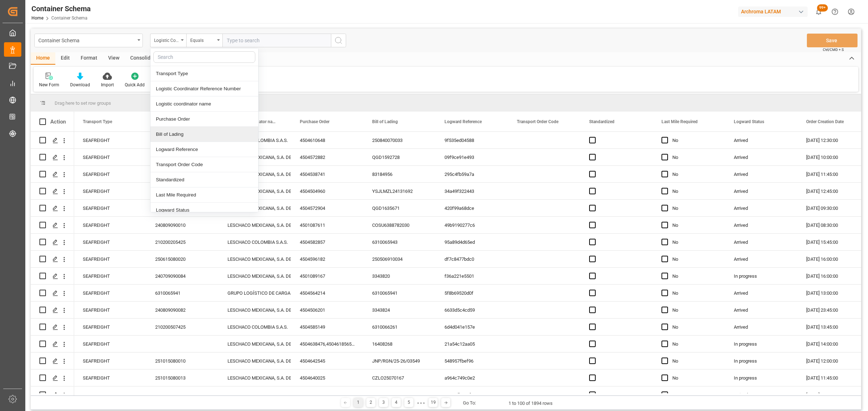
click at [174, 127] on div "Bill of Lading" at bounding box center [204, 134] width 108 height 15
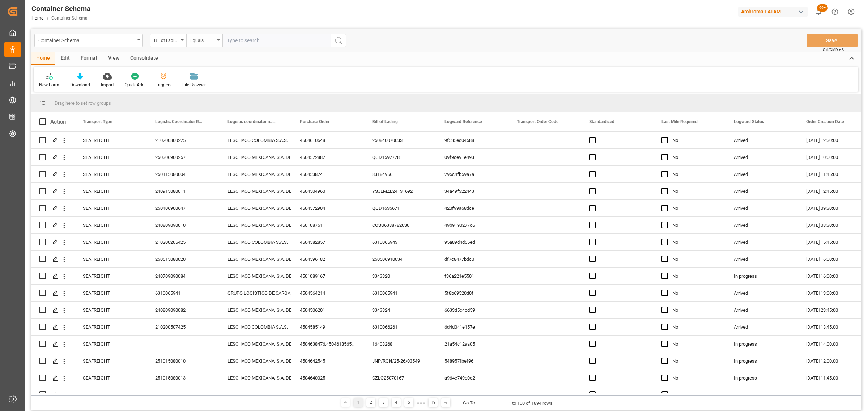
click at [197, 39] on div "Equals" at bounding box center [202, 39] width 25 height 8
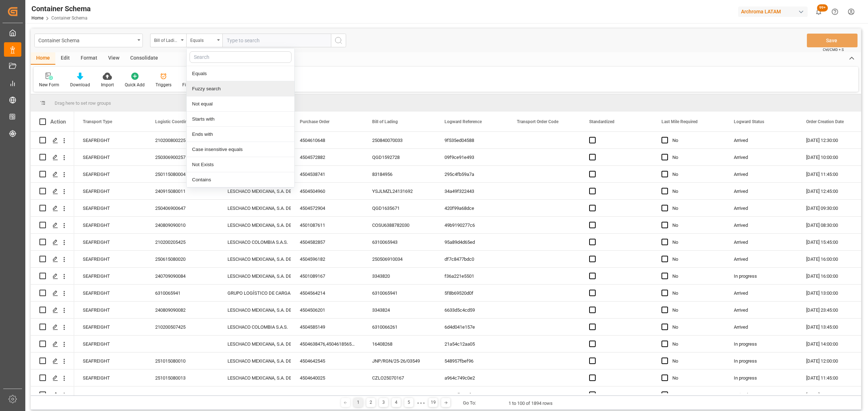
click at [214, 89] on div "Fuzzy search" at bounding box center [241, 88] width 108 height 15
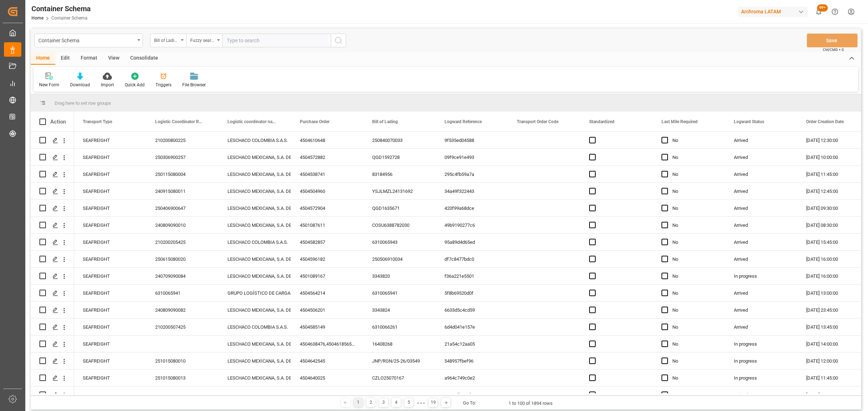
click at [235, 39] on input "text" at bounding box center [276, 41] width 108 height 14
paste input "220200803925"
type input "220200803925"
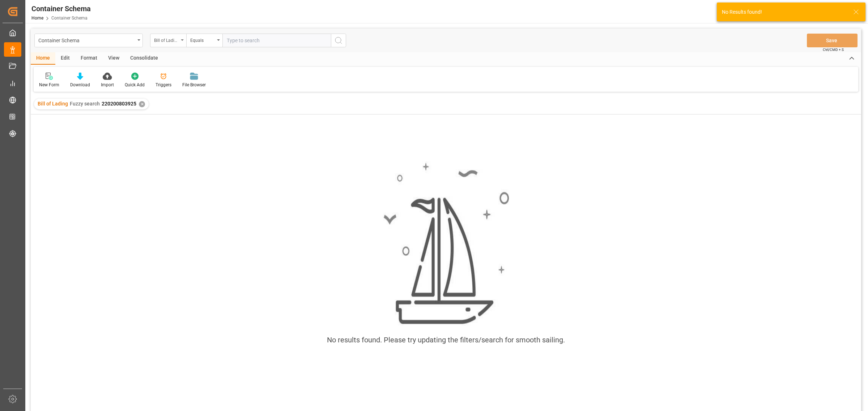
click at [174, 38] on div "Bill of Lading" at bounding box center [166, 39] width 25 height 8
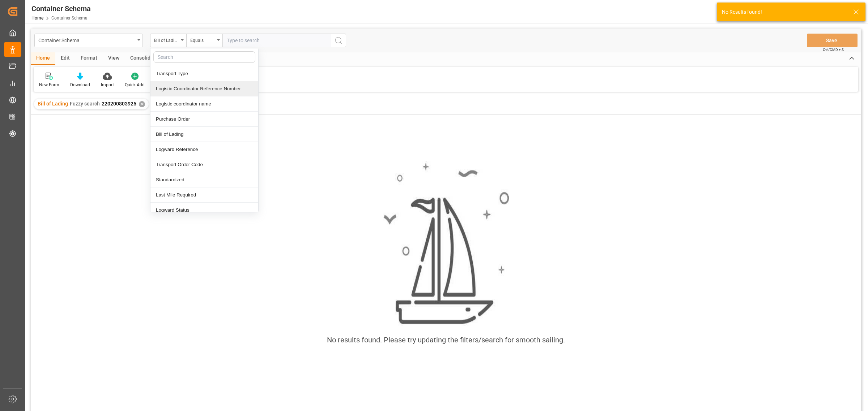
click at [189, 88] on div "Logistic Coordinator Reference Number" at bounding box center [204, 88] width 108 height 15
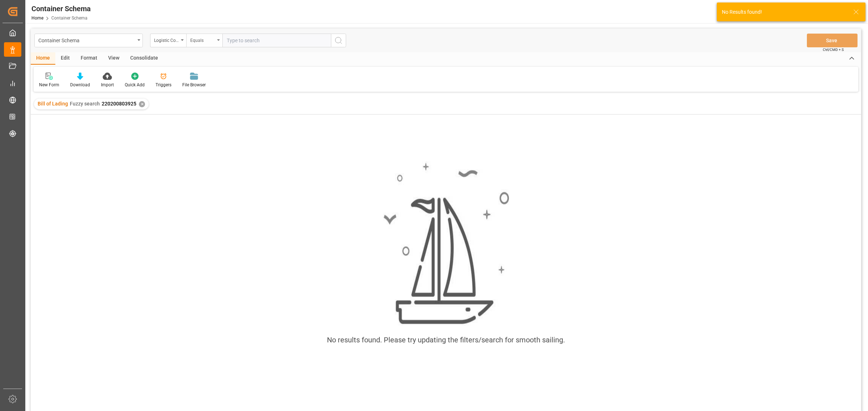
click at [202, 42] on div "Equals" at bounding box center [202, 39] width 25 height 8
click at [218, 89] on div "Fuzzy search" at bounding box center [241, 88] width 108 height 15
click at [249, 47] on input "text" at bounding box center [276, 41] width 108 height 14
paste input "220200803925"
type input "220200803925"
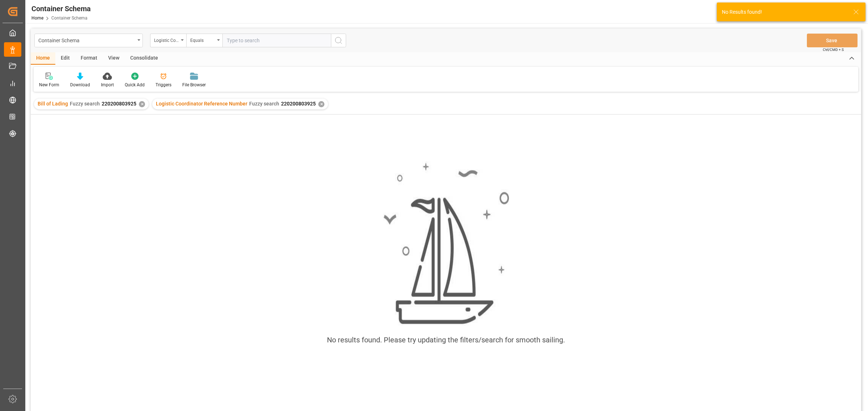
click at [139, 104] on div "✕" at bounding box center [142, 104] width 6 height 6
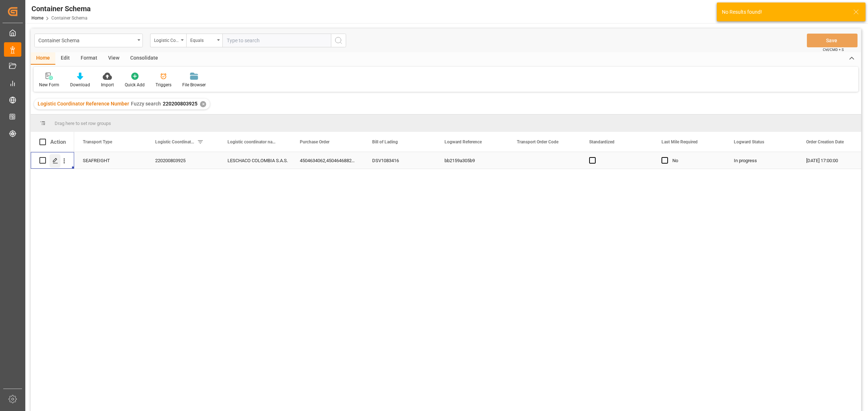
click at [52, 163] on icon "Press SPACE to select this row." at bounding box center [55, 161] width 6 height 6
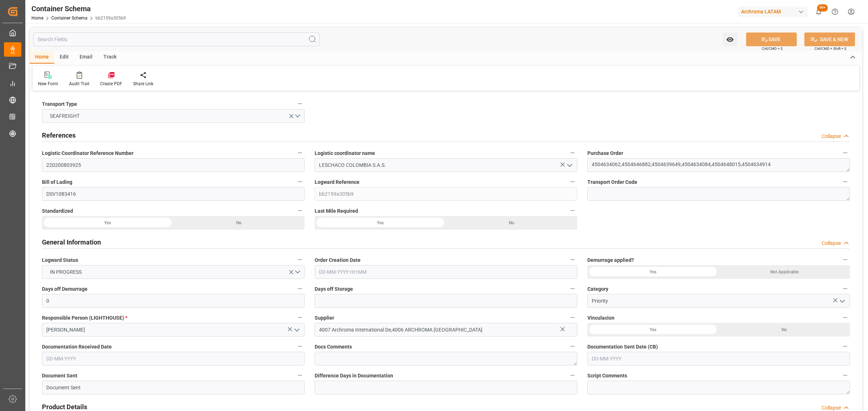
type input "0"
type input "9"
type input "34"
type input "15140"
type input "14697.1"
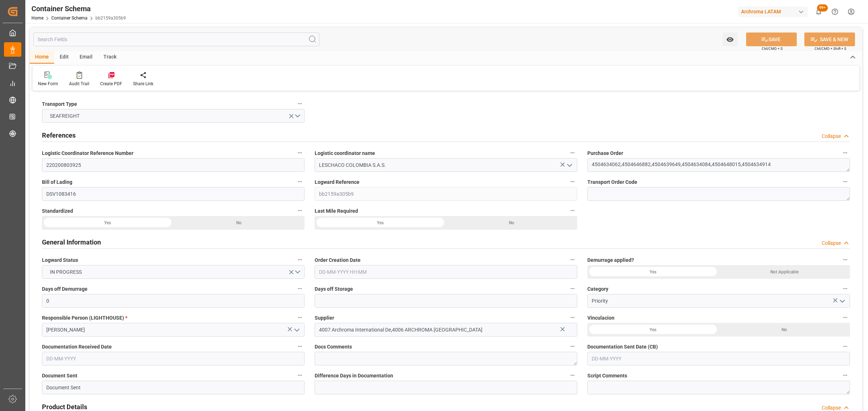
type input "Evergreen"
type input "Evergreen Marine Corp."
type input "MXZLO"
type input "COBUN"
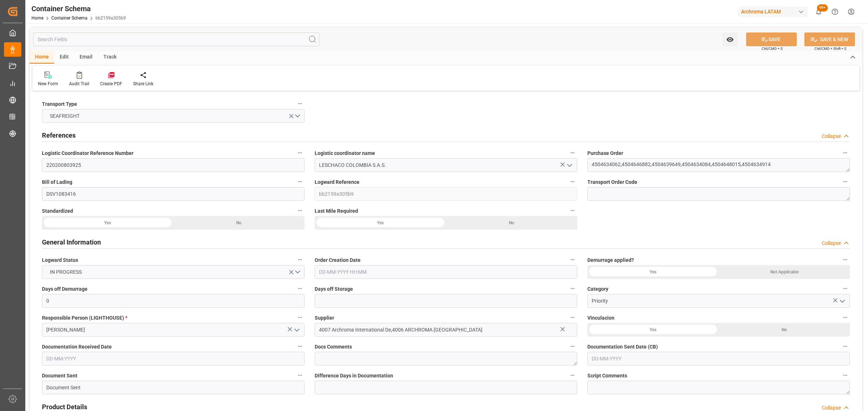
type input "9595503"
type input "[DATE] 17:00"
type input "[DATE]"
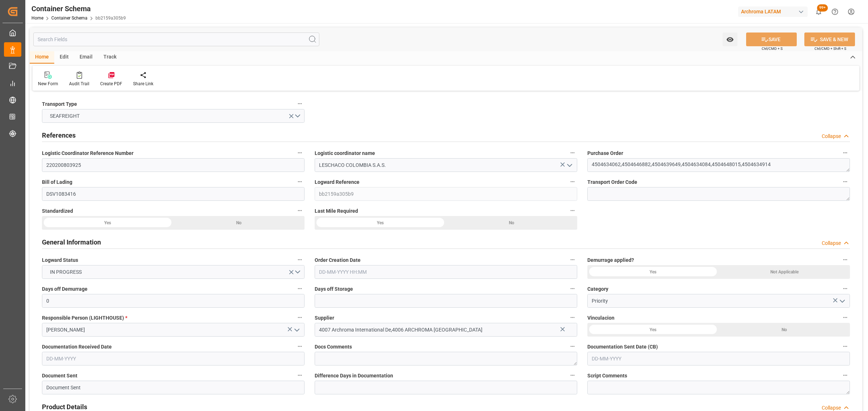
type input "[DATE]"
type input "[DATE] 00:00"
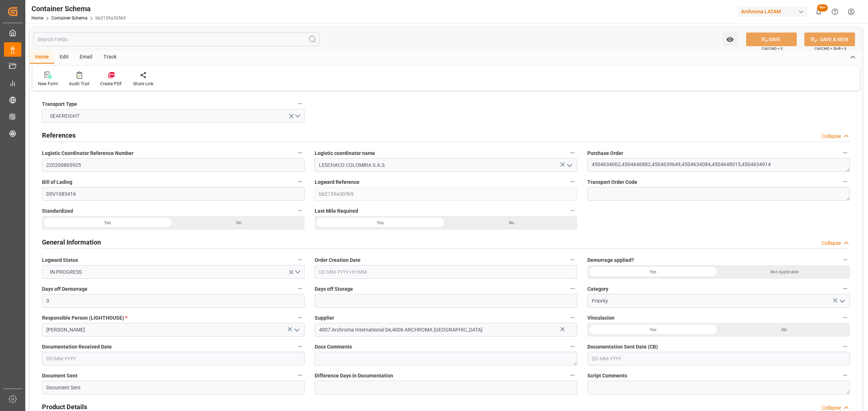
type input "[DATE] 00:00"
click at [110, 58] on div "Track" at bounding box center [110, 57] width 24 height 12
click at [49, 76] on icon at bounding box center [46, 76] width 7 height 5
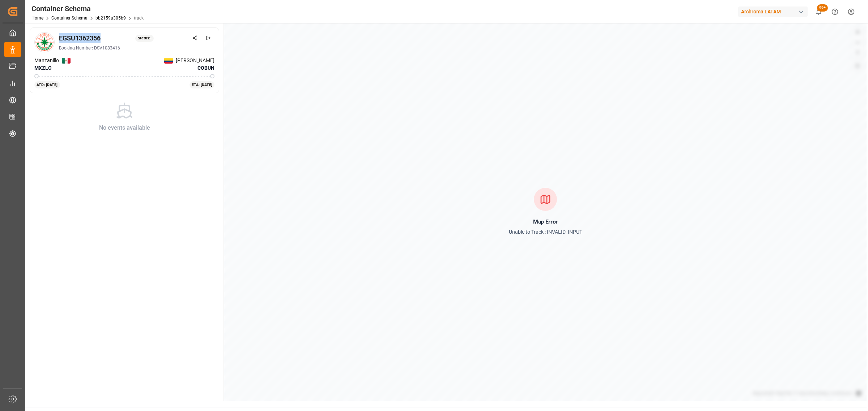
drag, startPoint x: 101, startPoint y: 37, endPoint x: 57, endPoint y: 39, distance: 43.8
click at [57, 39] on div "EGSU1362356 Status: - Booking Number: DSV1083416" at bounding box center [124, 42] width 180 height 20
copy div "EGSU1362356"
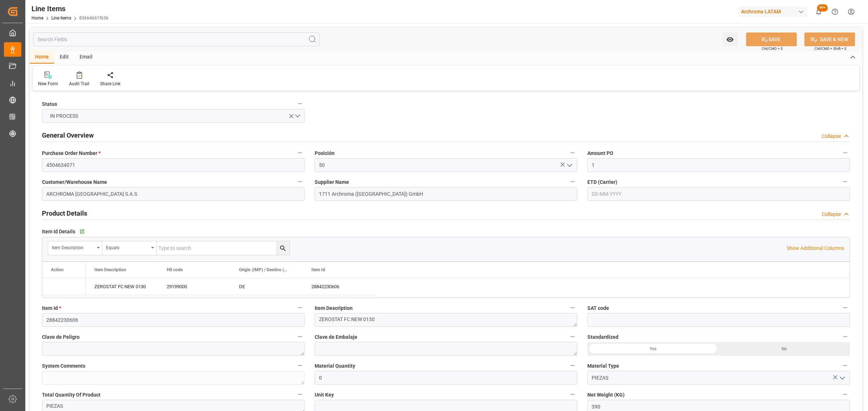
type input "1"
type input "0"
type input "390"
type input "0"
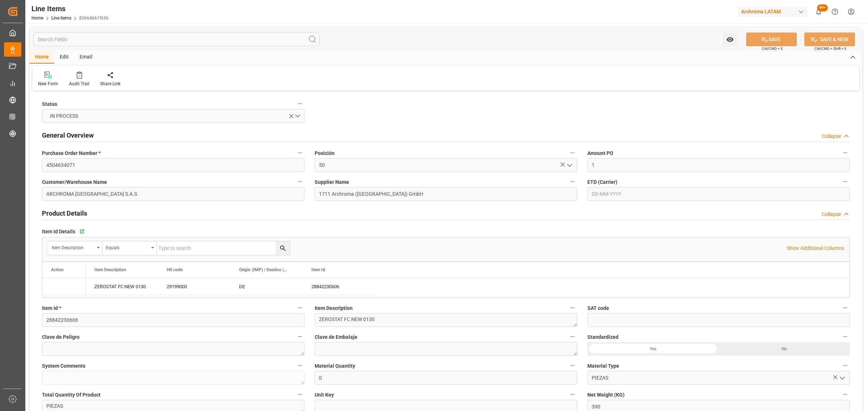
type input "29199000"
type input "[DATE]"
type input "[DATE] 10:55"
type input "26-06-2025 15:28"
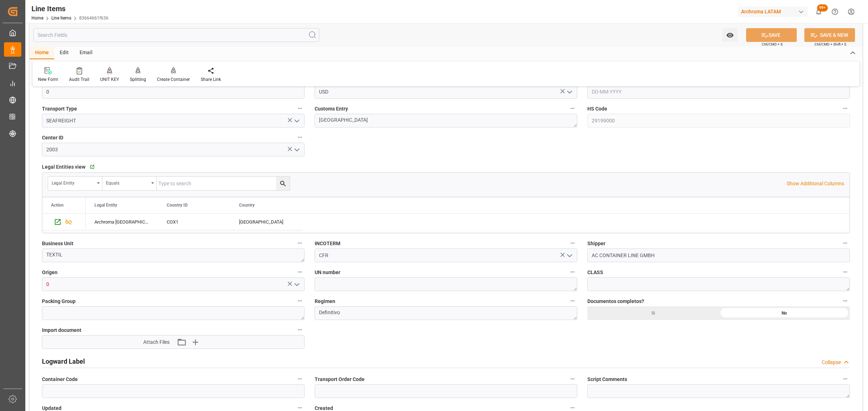
scroll to position [497, 0]
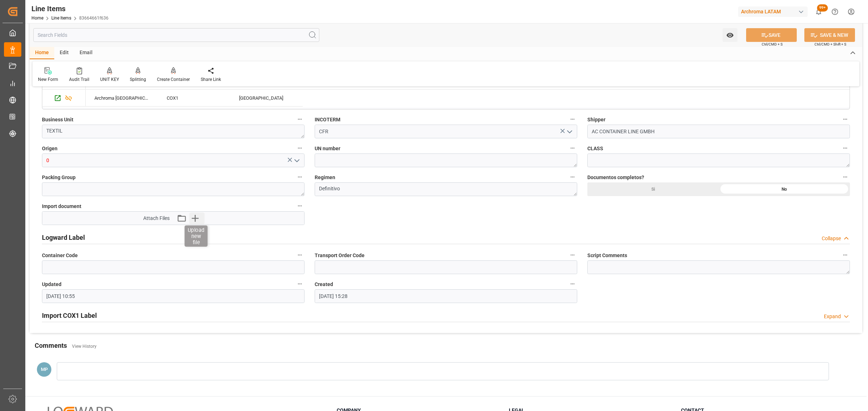
click at [191, 216] on icon "button" at bounding box center [195, 219] width 12 height 12
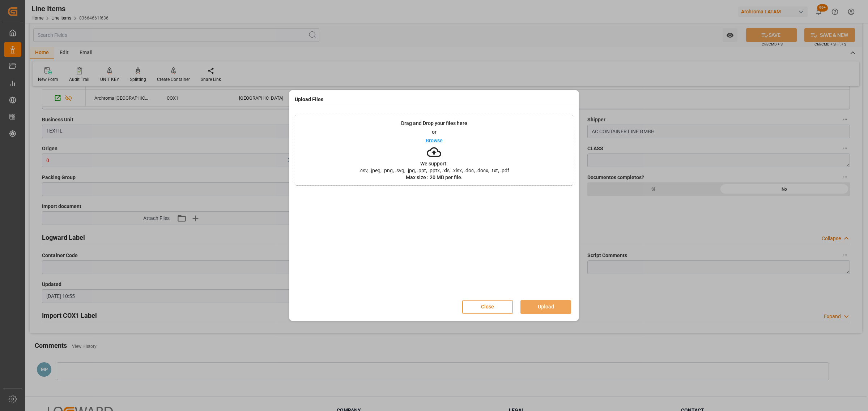
click at [428, 142] on p "Browse" at bounding box center [434, 140] width 17 height 5
click at [429, 140] on p "Browse" at bounding box center [434, 140] width 17 height 5
click at [536, 306] on button "Upload" at bounding box center [545, 307] width 51 height 14
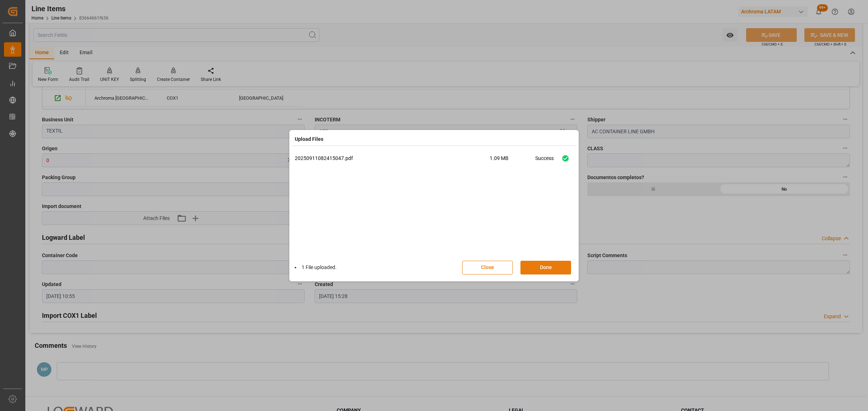
click at [548, 268] on button "Done" at bounding box center [545, 268] width 51 height 14
